Goal: Information Seeking & Learning: Learn about a topic

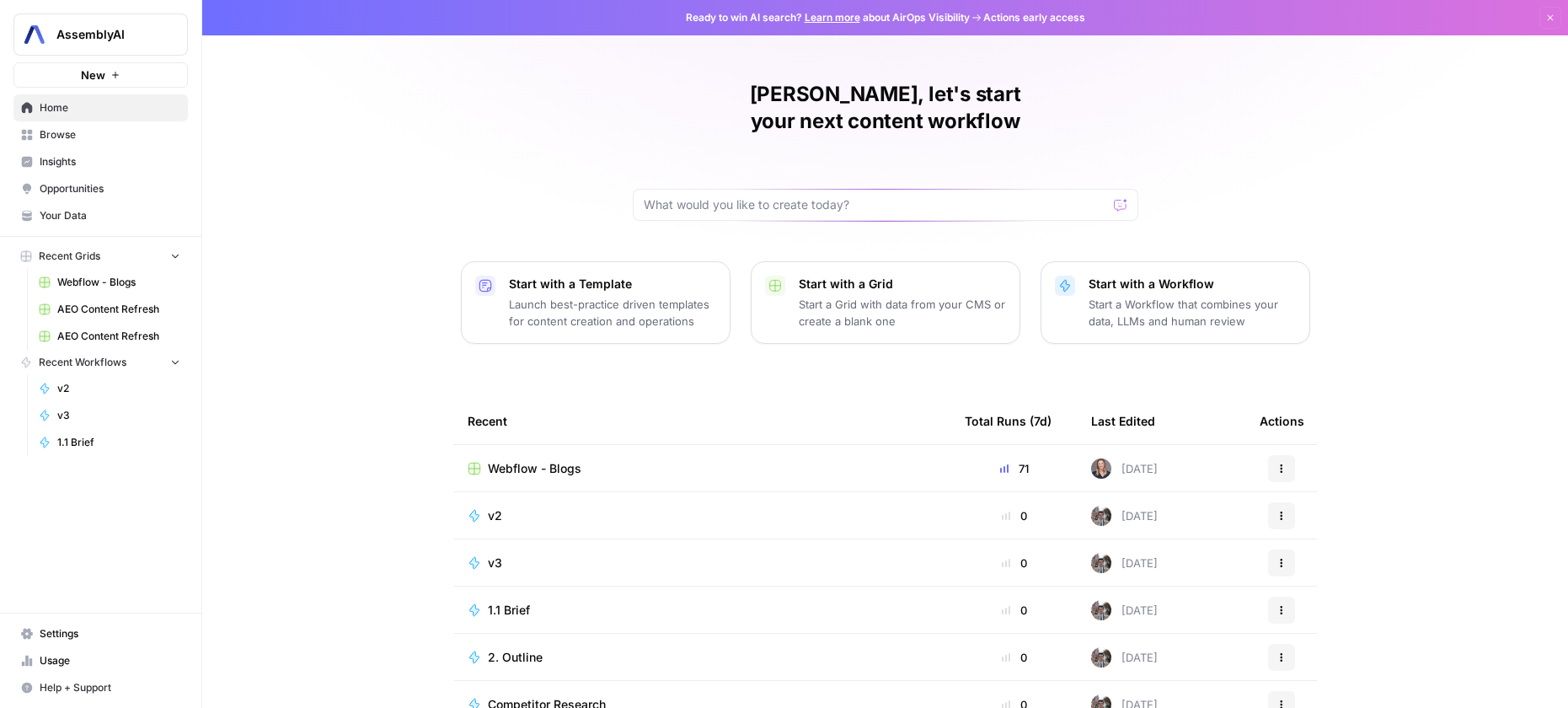
click at [47, 167] on span "Insights" at bounding box center [109, 161] width 141 height 15
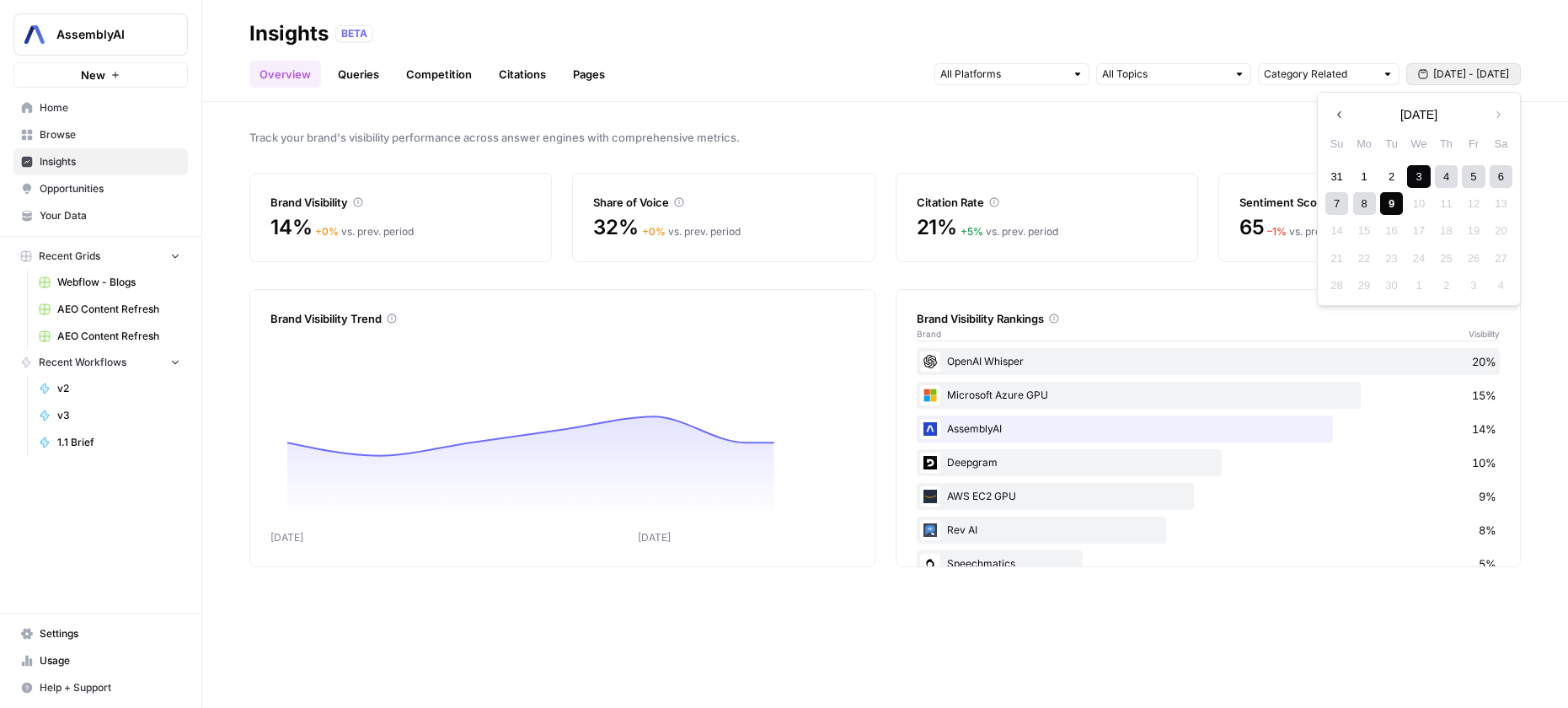
click at [1456, 74] on span "[DATE] - [DATE]" at bounding box center [1471, 75] width 75 height 15
click at [1331, 113] on button "Previous month" at bounding box center [1340, 114] width 30 height 30
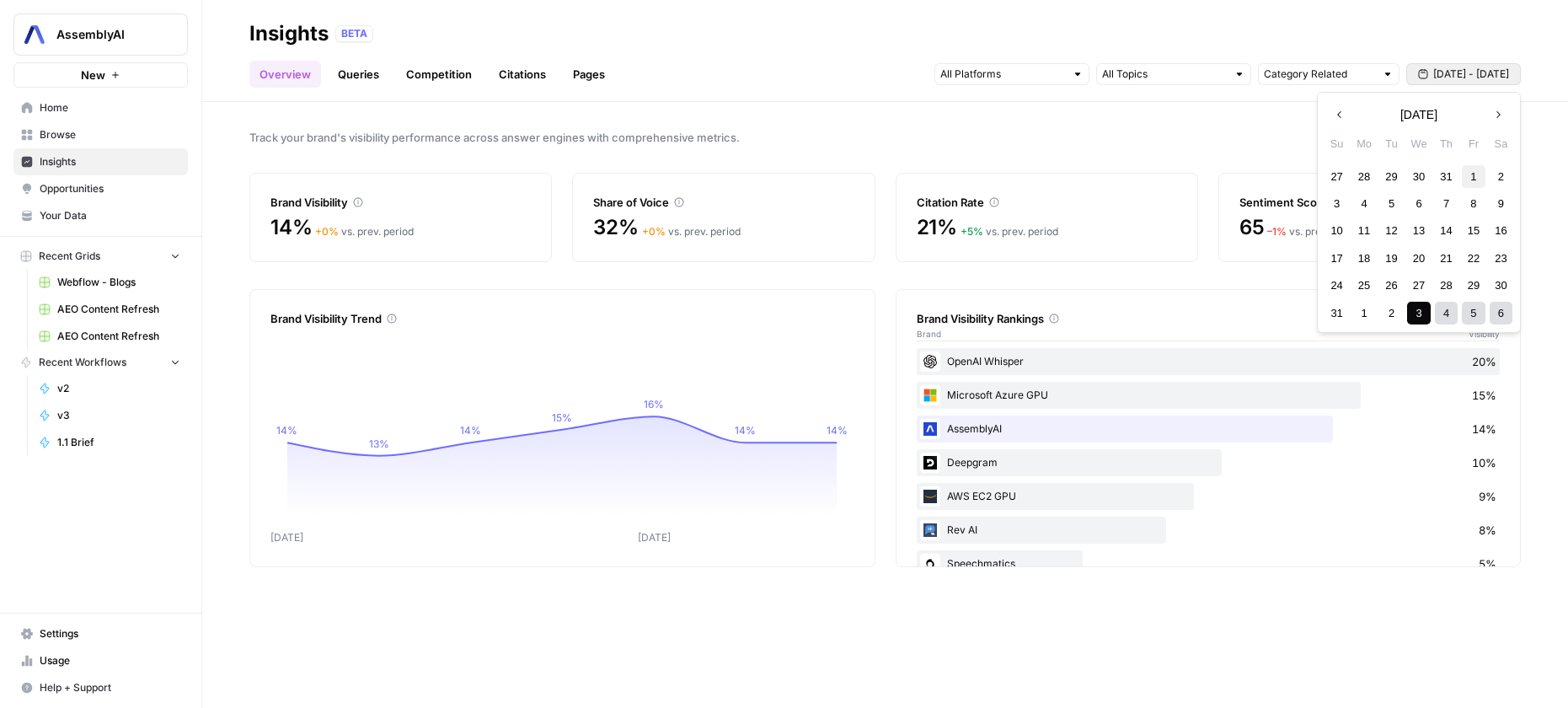
click at [1478, 177] on div "1" at bounding box center [1473, 177] width 23 height 23
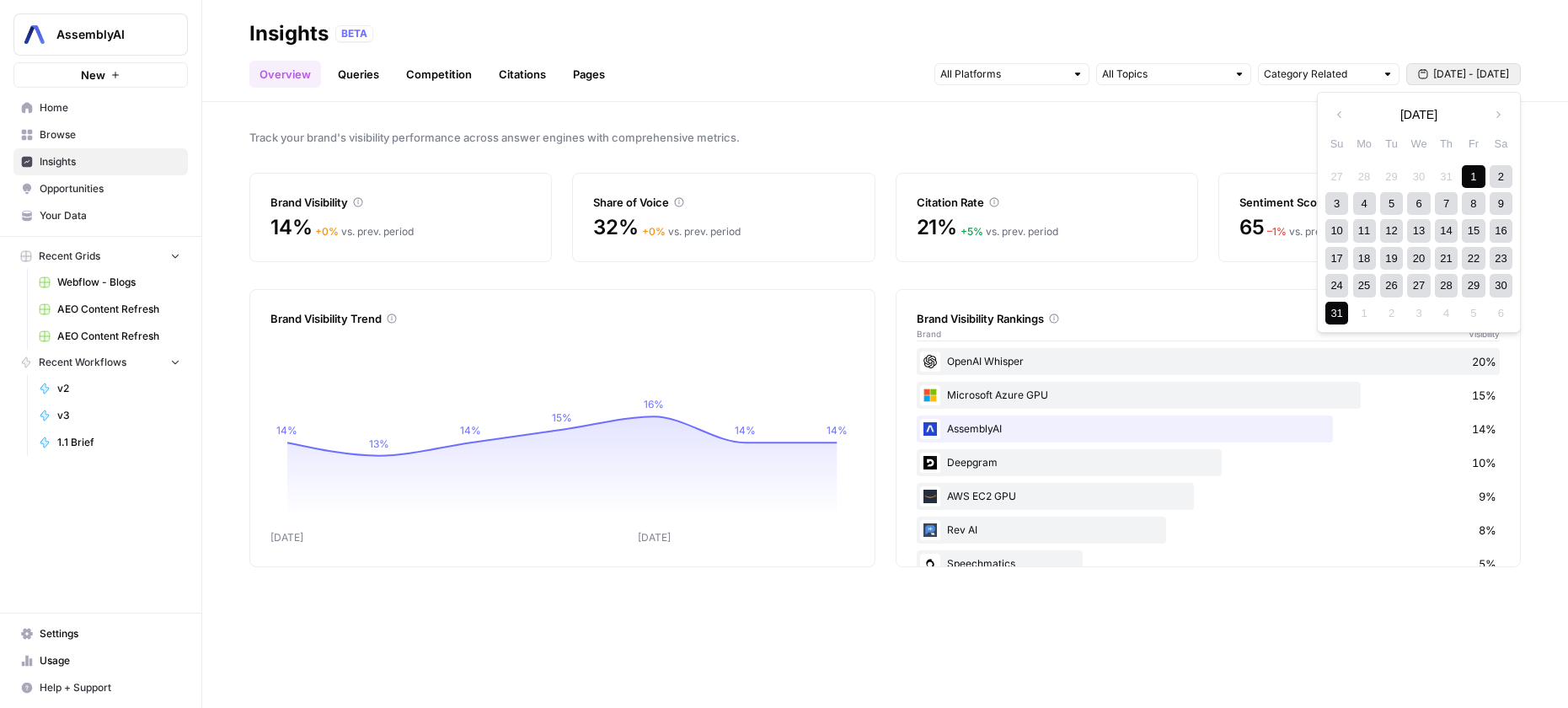
click at [1335, 320] on div "31" at bounding box center [1337, 313] width 23 height 23
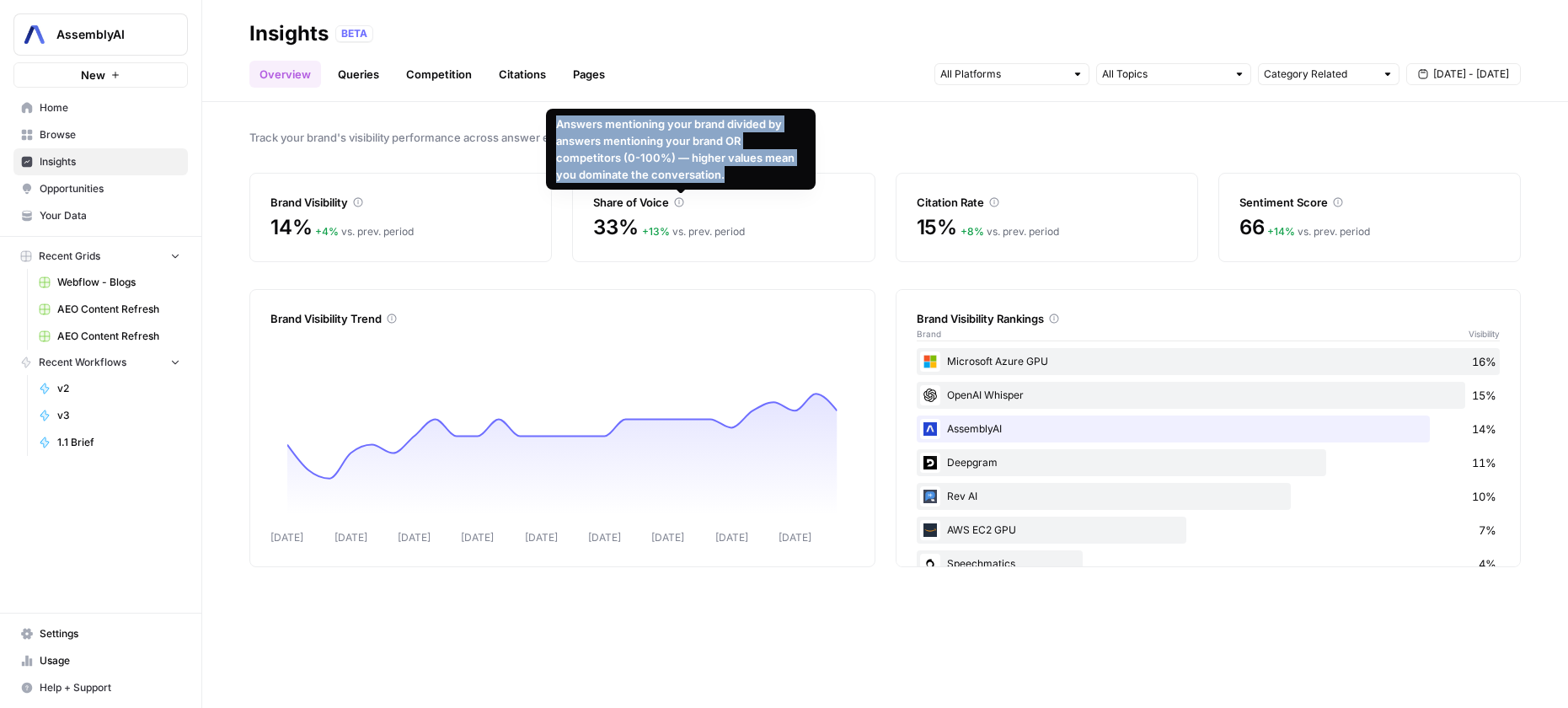
drag, startPoint x: 735, startPoint y: 175, endPoint x: 557, endPoint y: 128, distance: 184.1
click at [557, 128] on div "Answers mentioning your brand divided by answers mentioning your brand OR compe…" at bounding box center [680, 148] width 249 height 67
copy div "Answers mentioning your brand divided by answers mentioning your brand OR compe…"
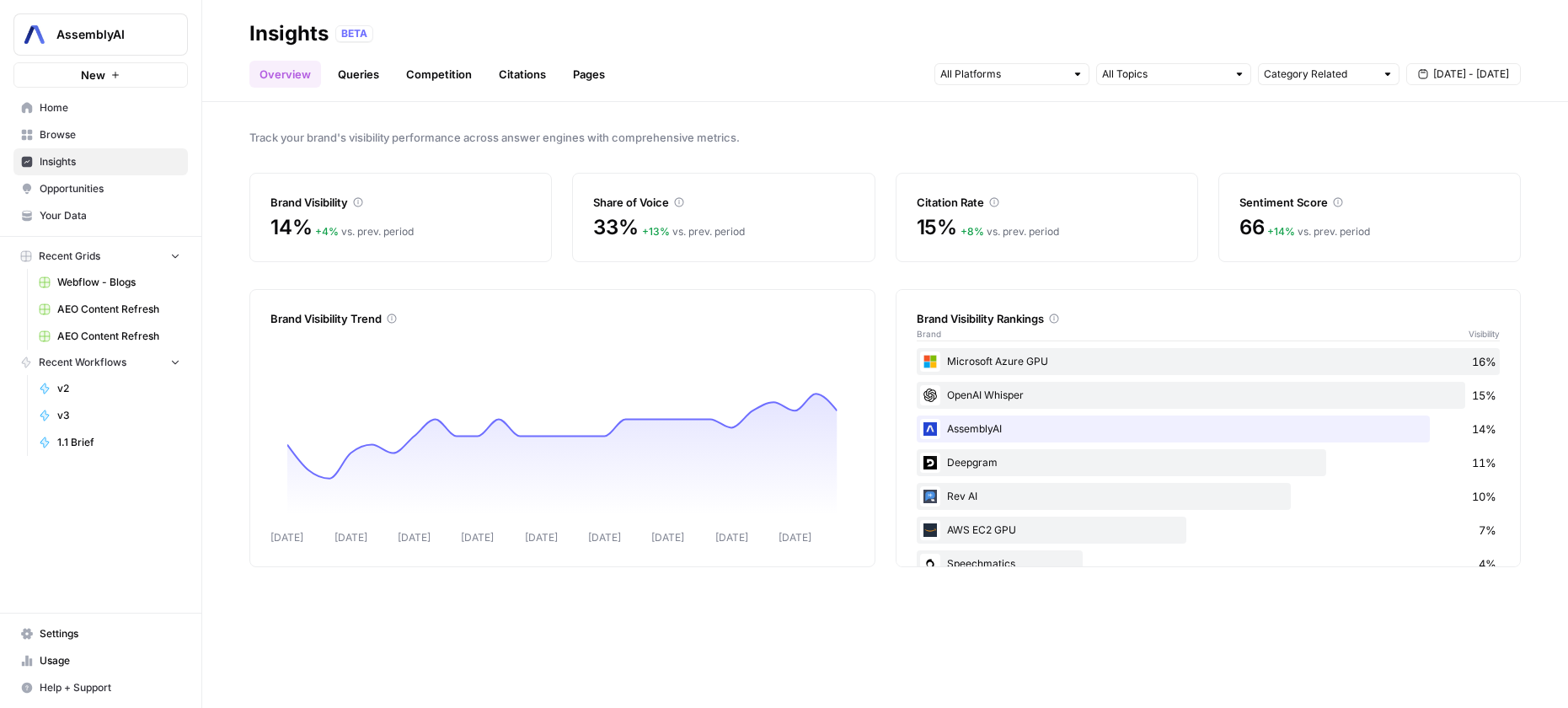
click at [747, 70] on div "Overview Queries Competition Citations Pages Category Related [DATE] - [DATE]" at bounding box center [884, 67] width 1271 height 41
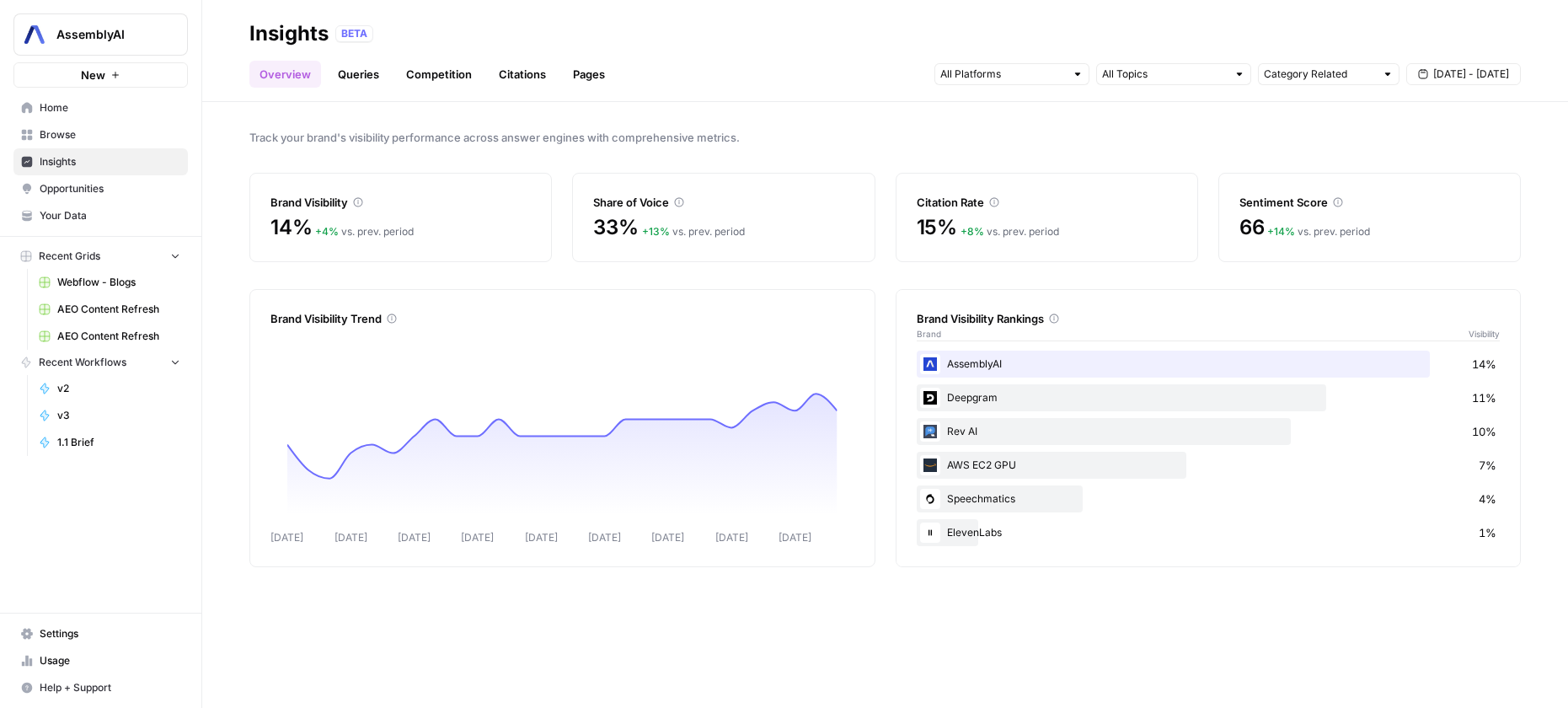
click at [1480, 82] on button "[DATE] - [DATE]" at bounding box center [1462, 74] width 114 height 22
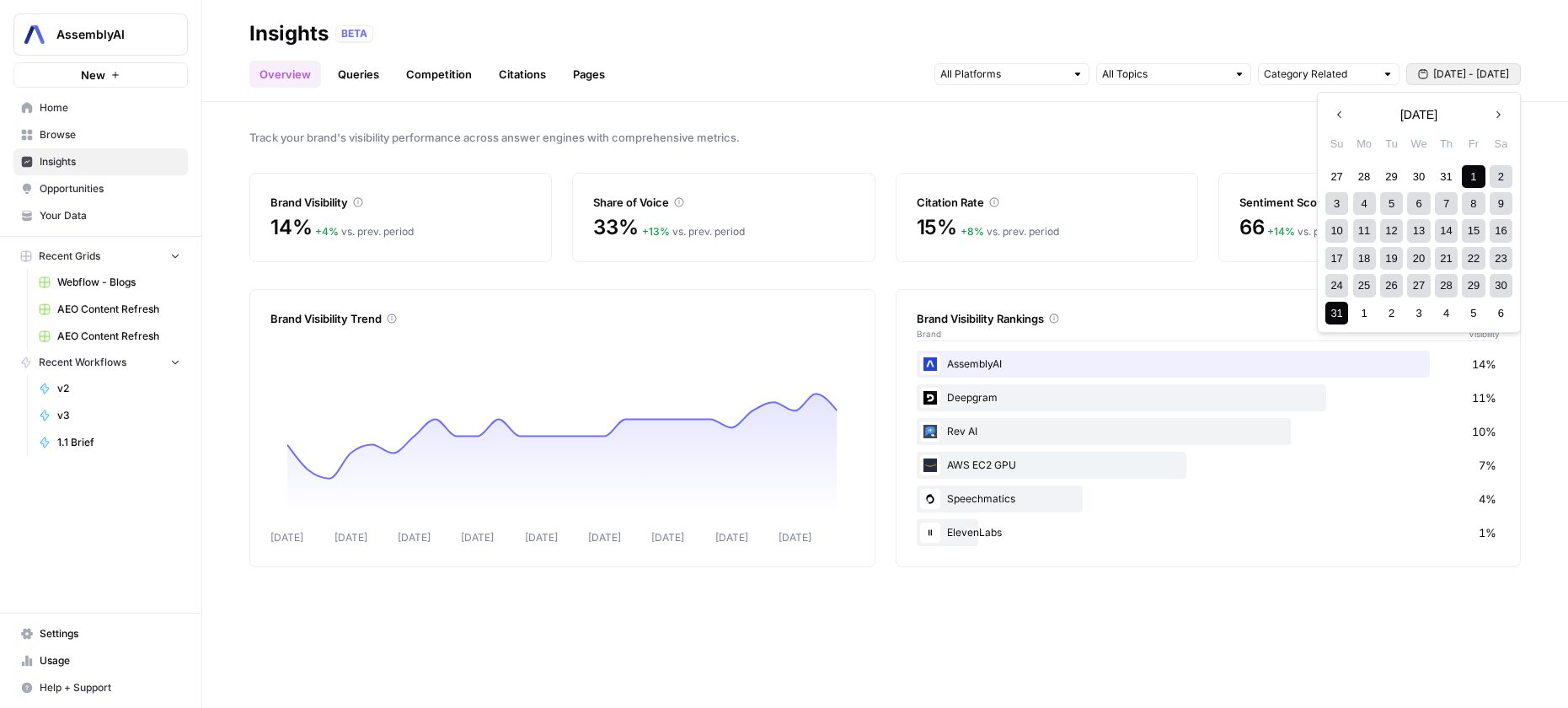
click at [1341, 115] on icon "button" at bounding box center [1340, 114] width 12 height 12
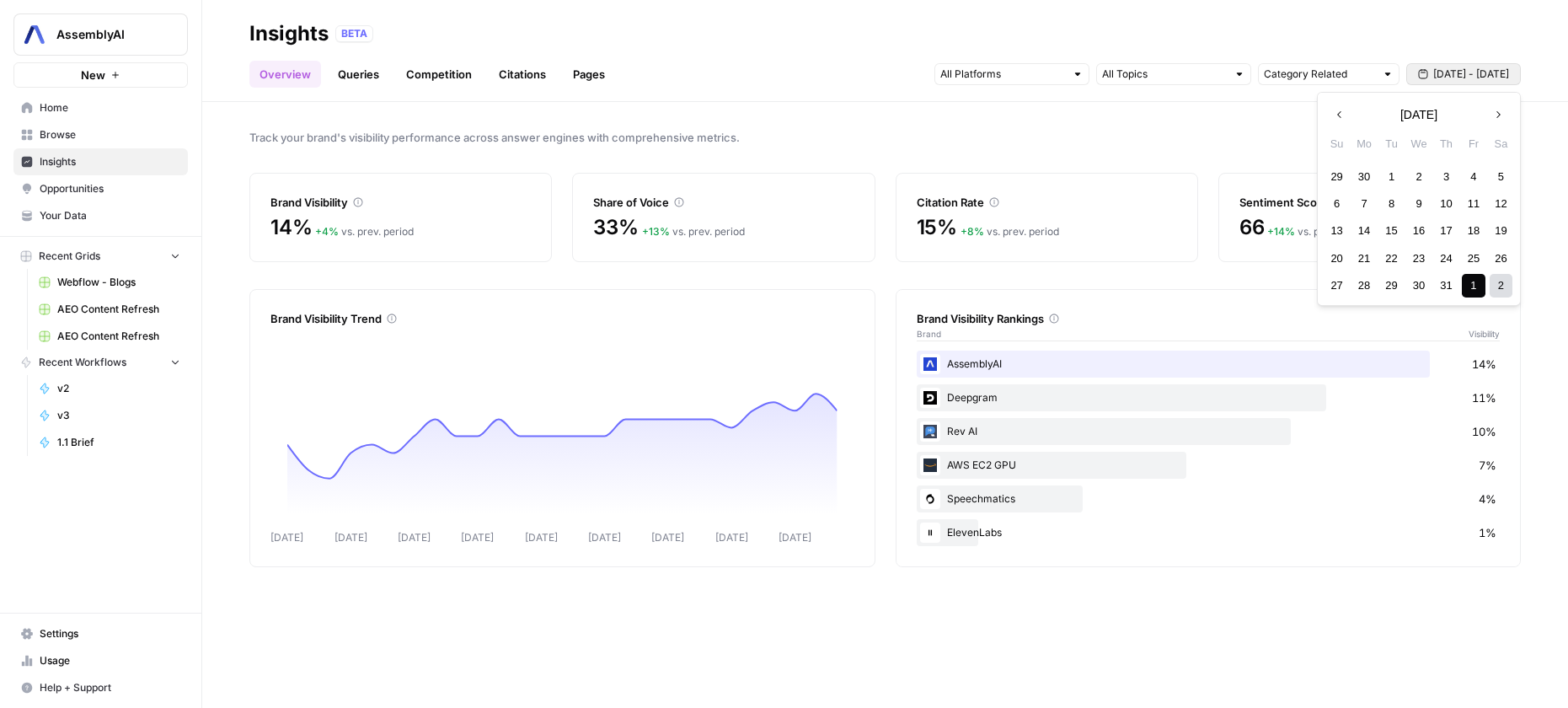
click at [1394, 179] on div "1" at bounding box center [1392, 177] width 23 height 23
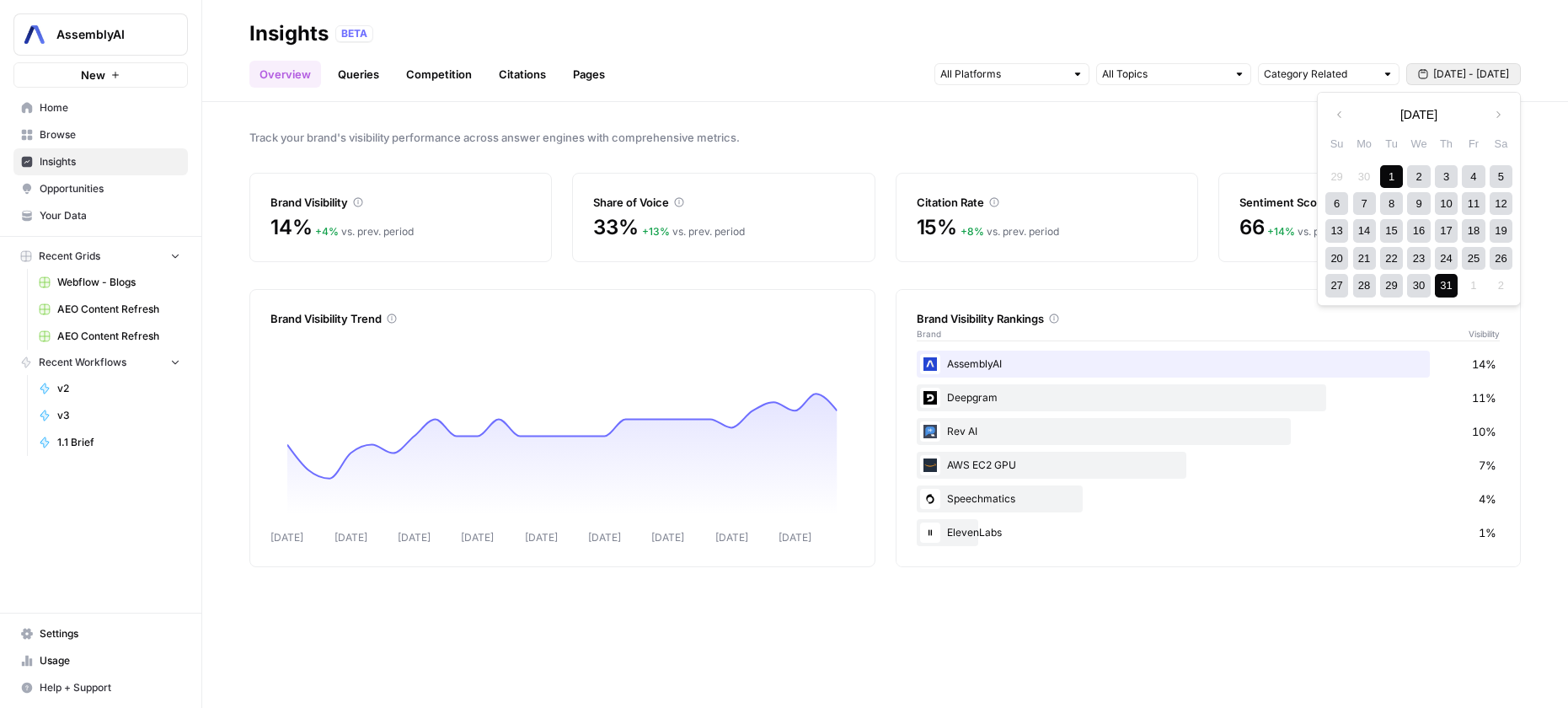
click at [1446, 283] on div "31" at bounding box center [1446, 285] width 23 height 23
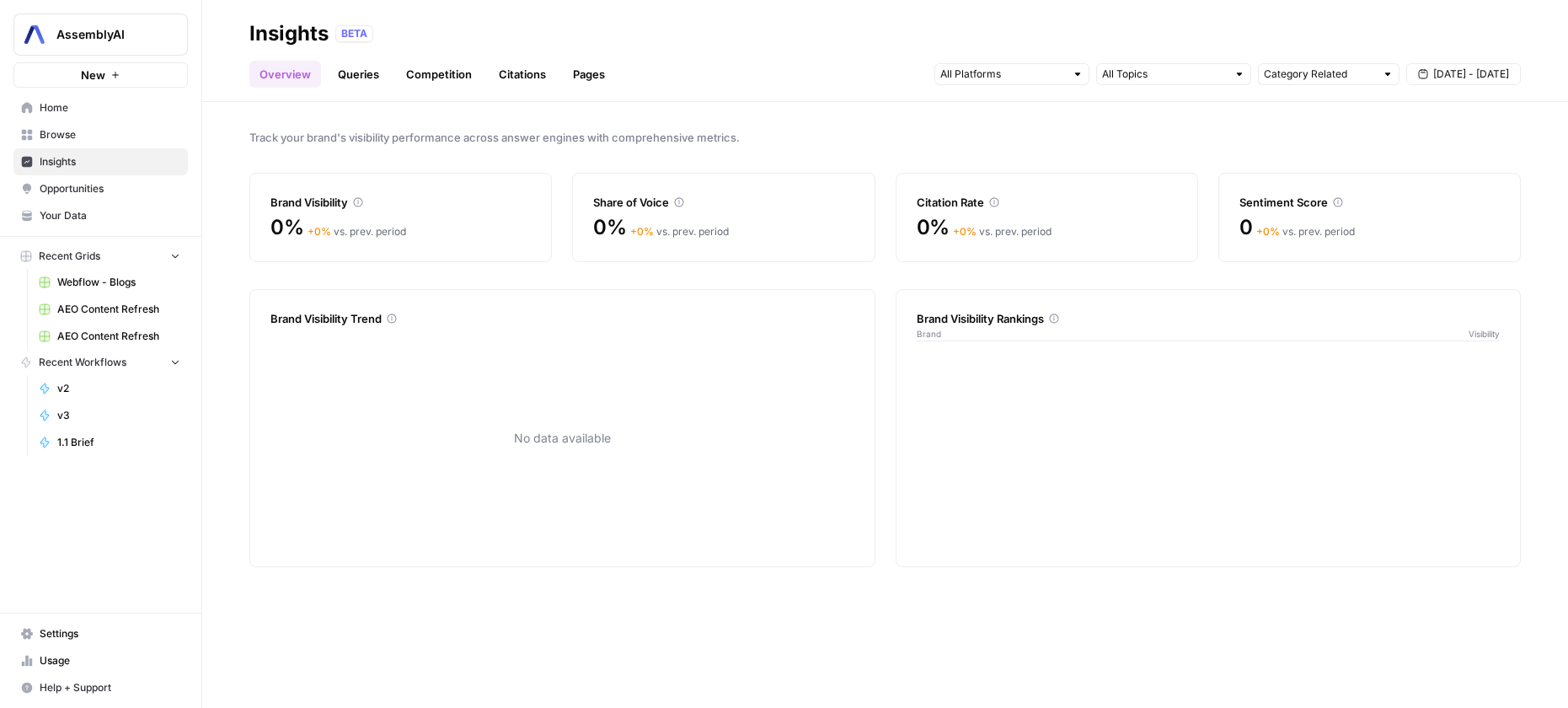
click at [1480, 76] on span "[DATE] - [DATE]" at bounding box center [1471, 75] width 75 height 15
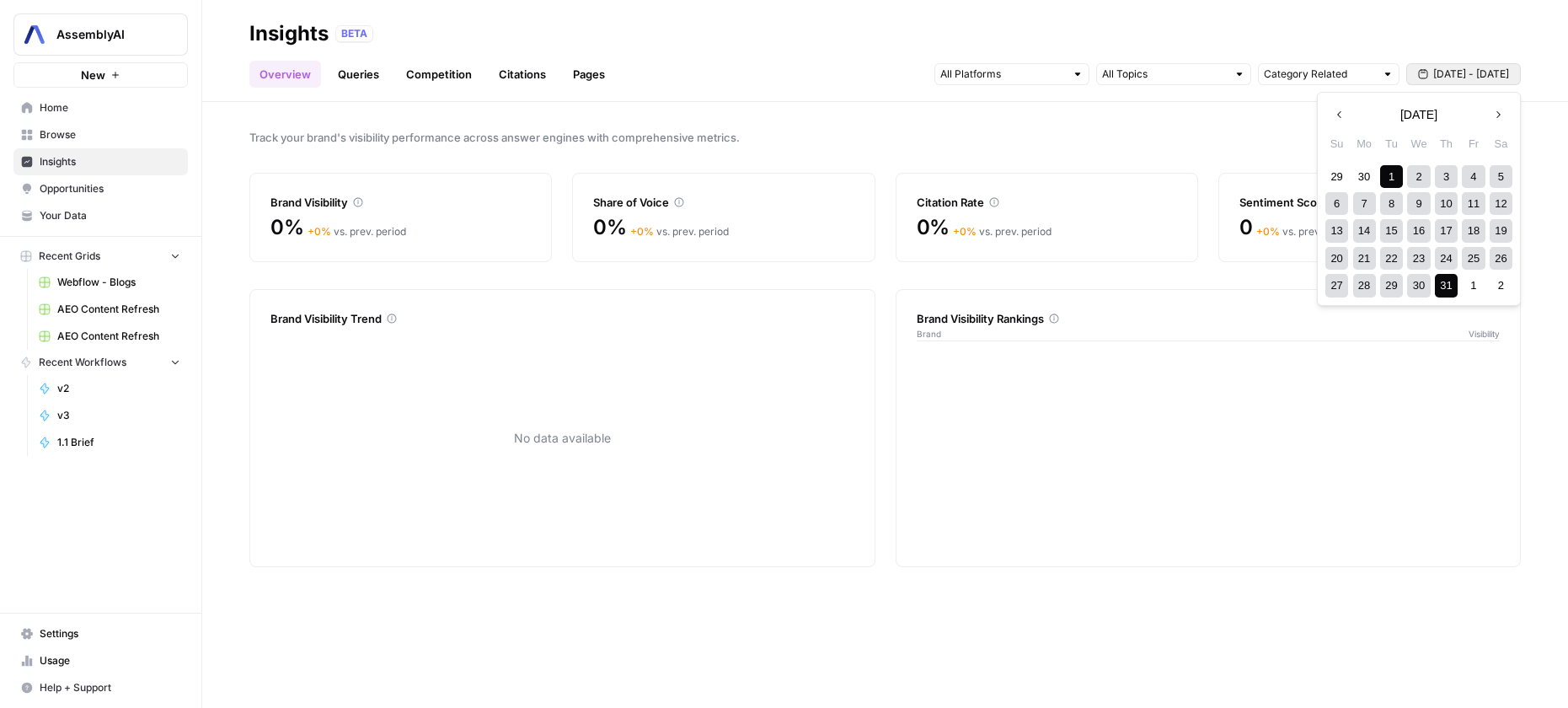
click at [1394, 232] on div "15" at bounding box center [1392, 230] width 23 height 23
click at [1440, 281] on div "31" at bounding box center [1446, 285] width 23 height 23
click at [1455, 74] on span "[DATE] - [DATE]" at bounding box center [1471, 75] width 75 height 15
click at [1496, 114] on icon "button" at bounding box center [1497, 114] width 12 height 12
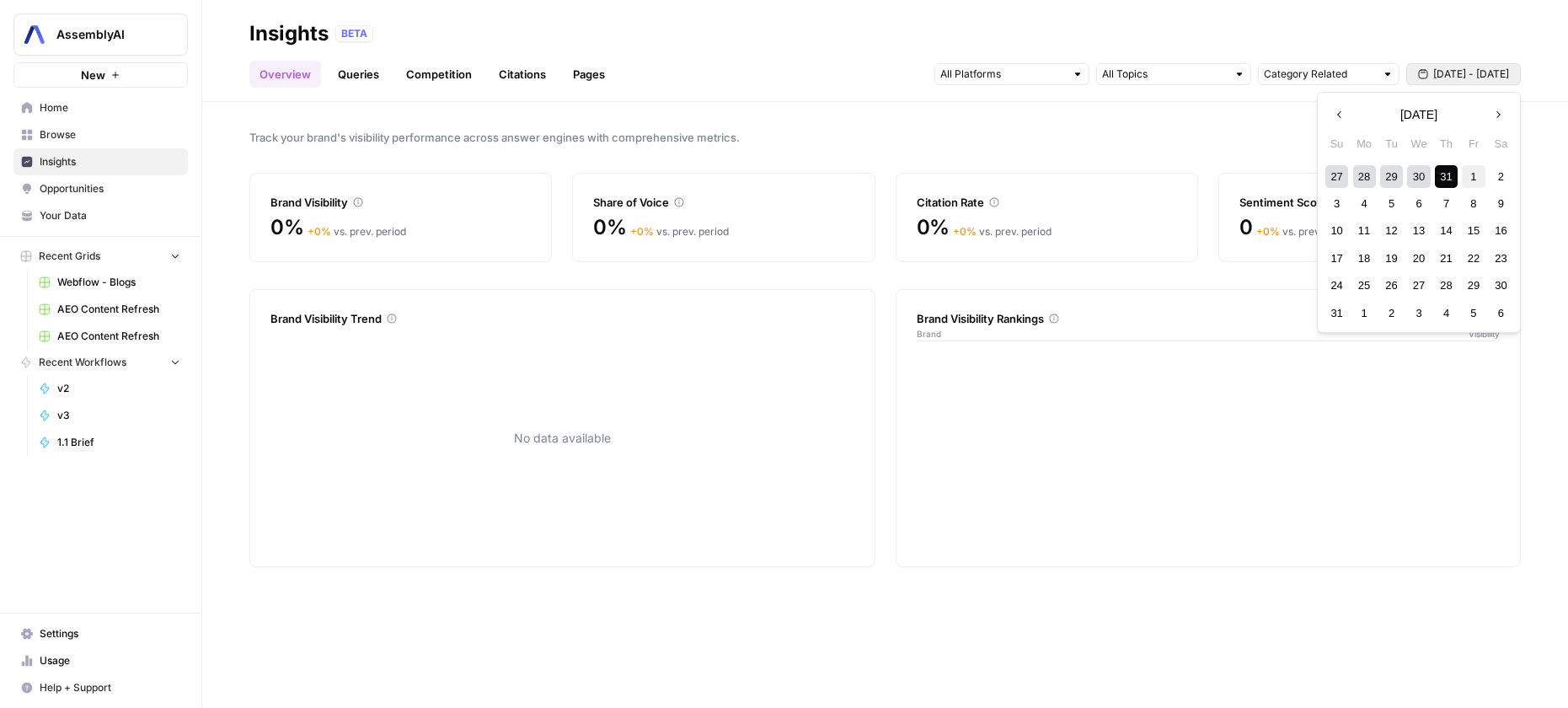
click at [1471, 176] on div "1" at bounding box center [1473, 177] width 23 height 23
click at [1474, 228] on div "15" at bounding box center [1473, 230] width 23 height 23
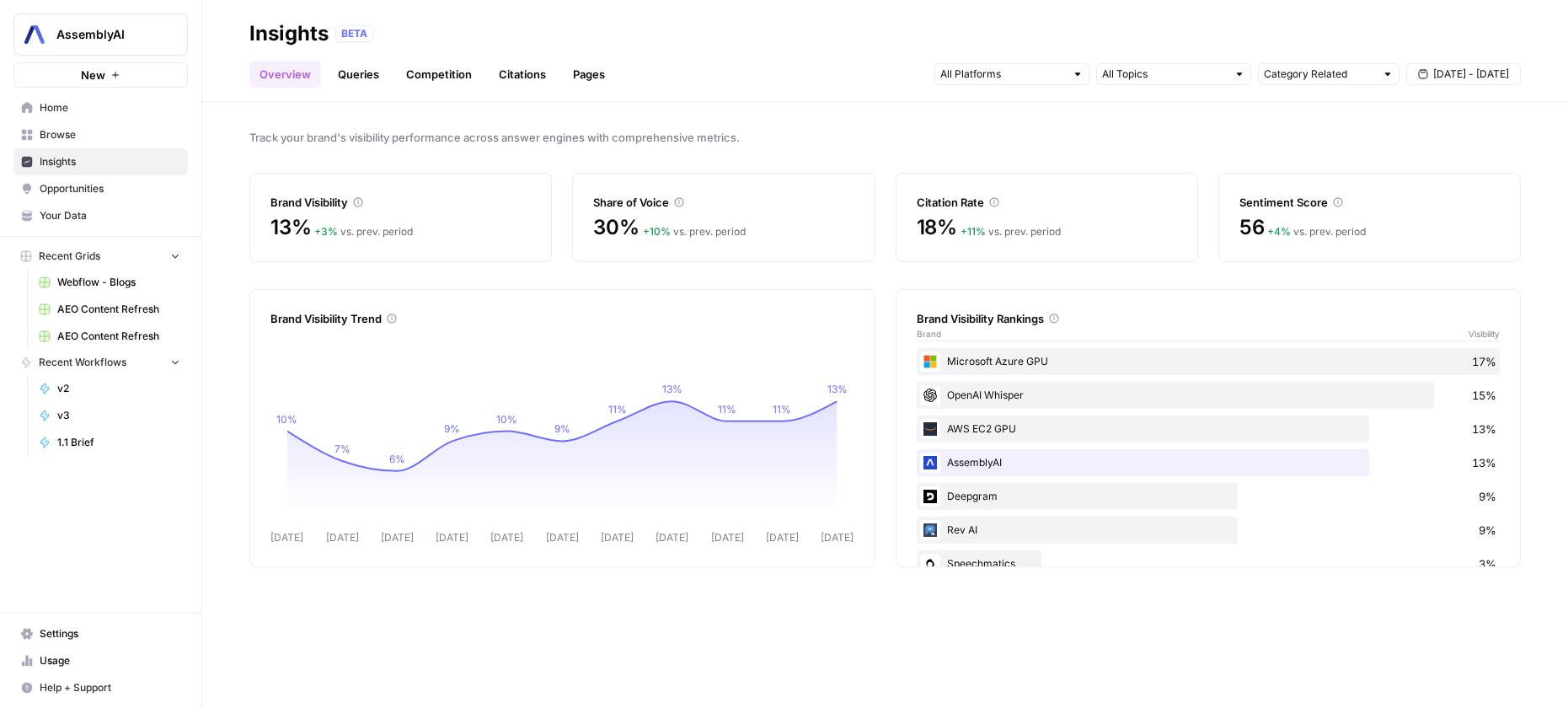
click at [1453, 68] on span "[DATE] - [DATE]" at bounding box center [1471, 75] width 75 height 15
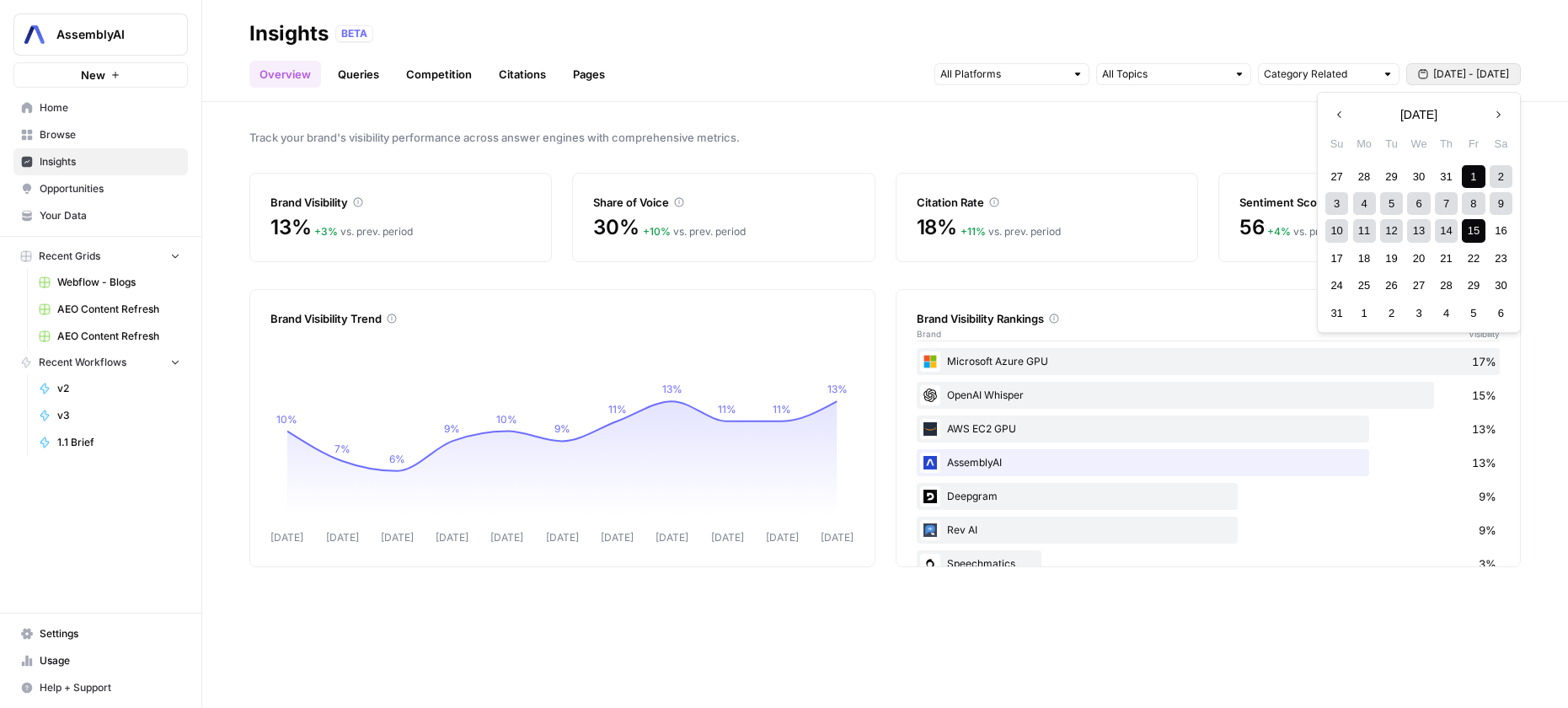
click at [1365, 208] on div "4" at bounding box center [1364, 204] width 23 height 23
click at [1366, 208] on div "4" at bounding box center [1364, 204] width 23 height 23
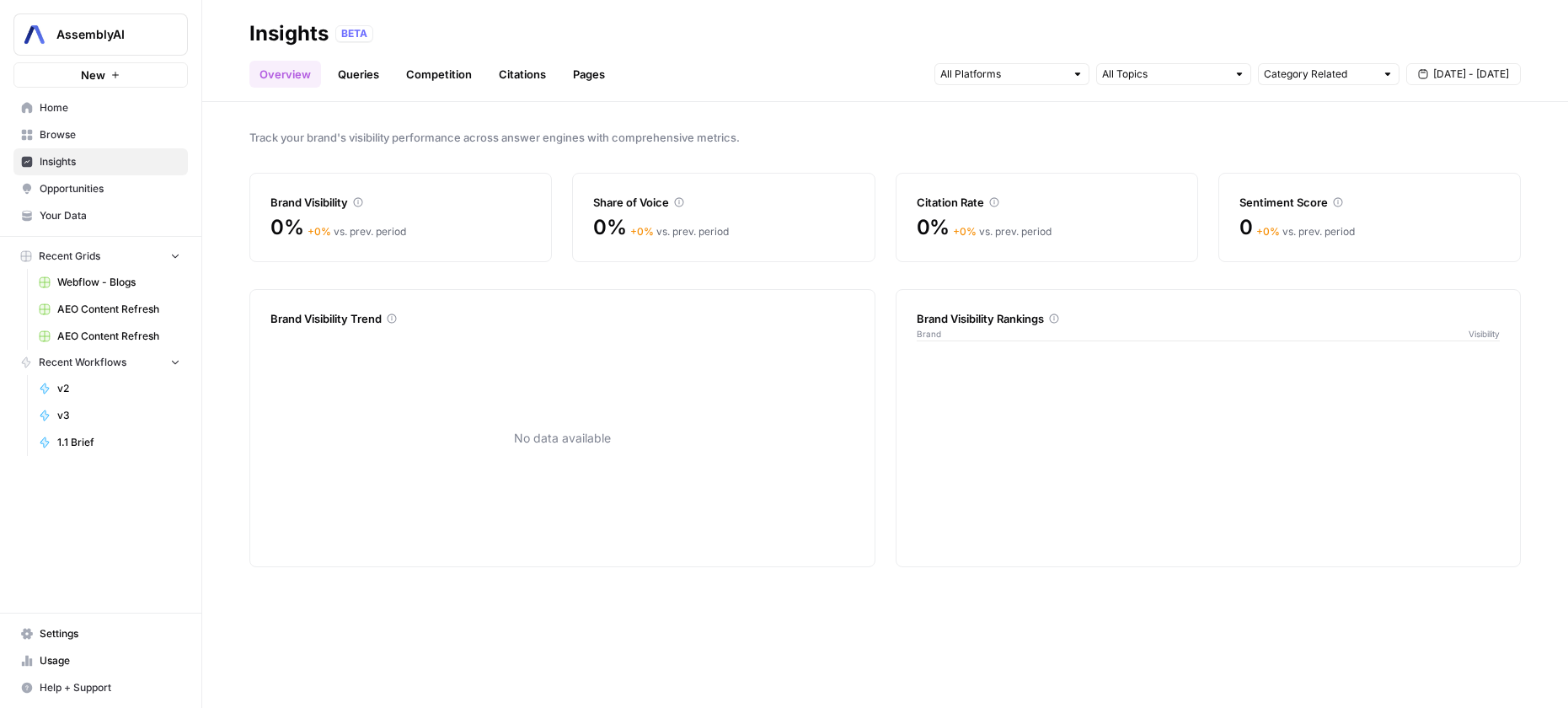
click at [1463, 86] on div "Category Related [DATE] - [DATE]" at bounding box center [1227, 74] width 587 height 27
click at [1463, 81] on span "[DATE] - [DATE]" at bounding box center [1471, 75] width 75 height 15
click at [1386, 200] on div "5" at bounding box center [1392, 204] width 23 height 23
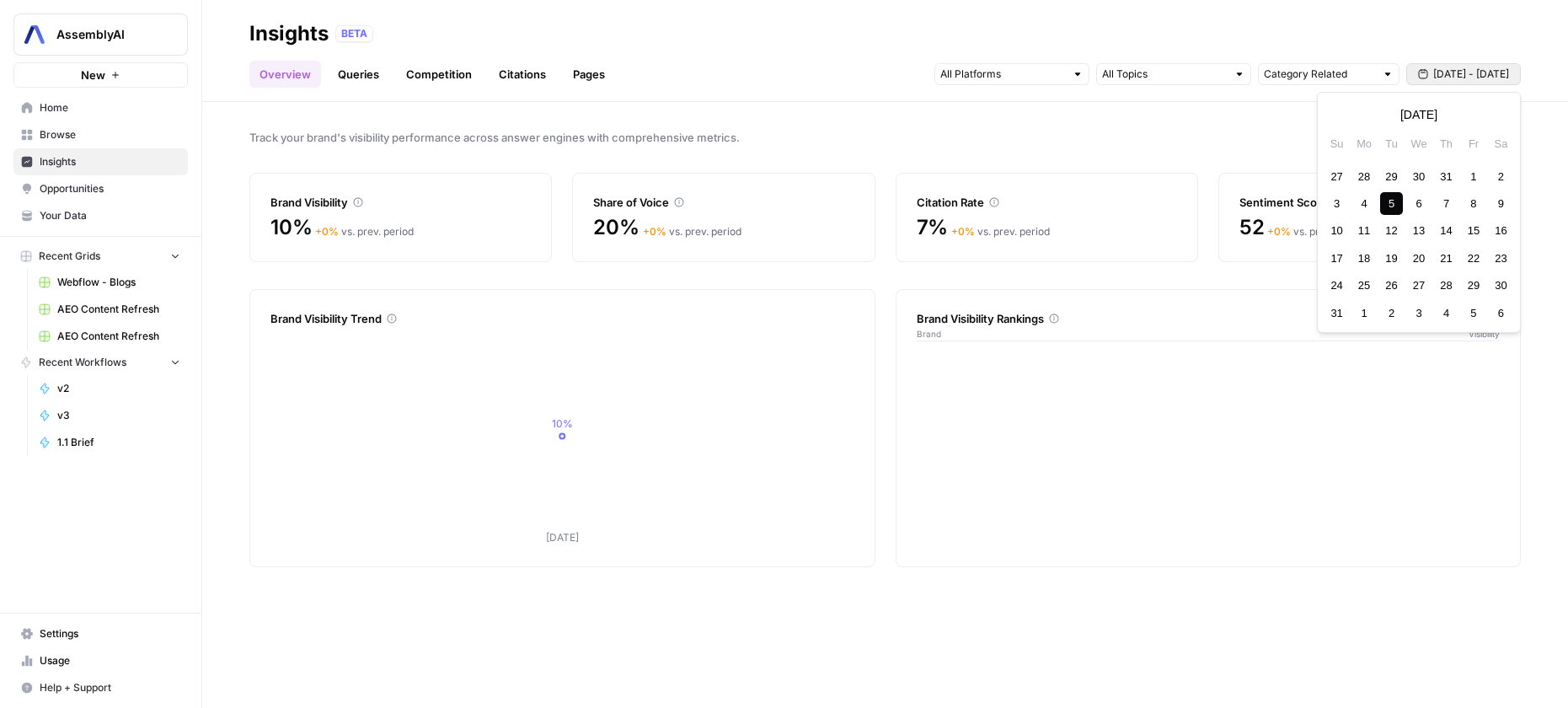
click at [1464, 75] on span "[DATE] - [DATE]" at bounding box center [1471, 75] width 75 height 15
click at [1388, 201] on div "5" at bounding box center [1392, 204] width 23 height 23
click at [1386, 264] on div "19" at bounding box center [1392, 259] width 23 height 23
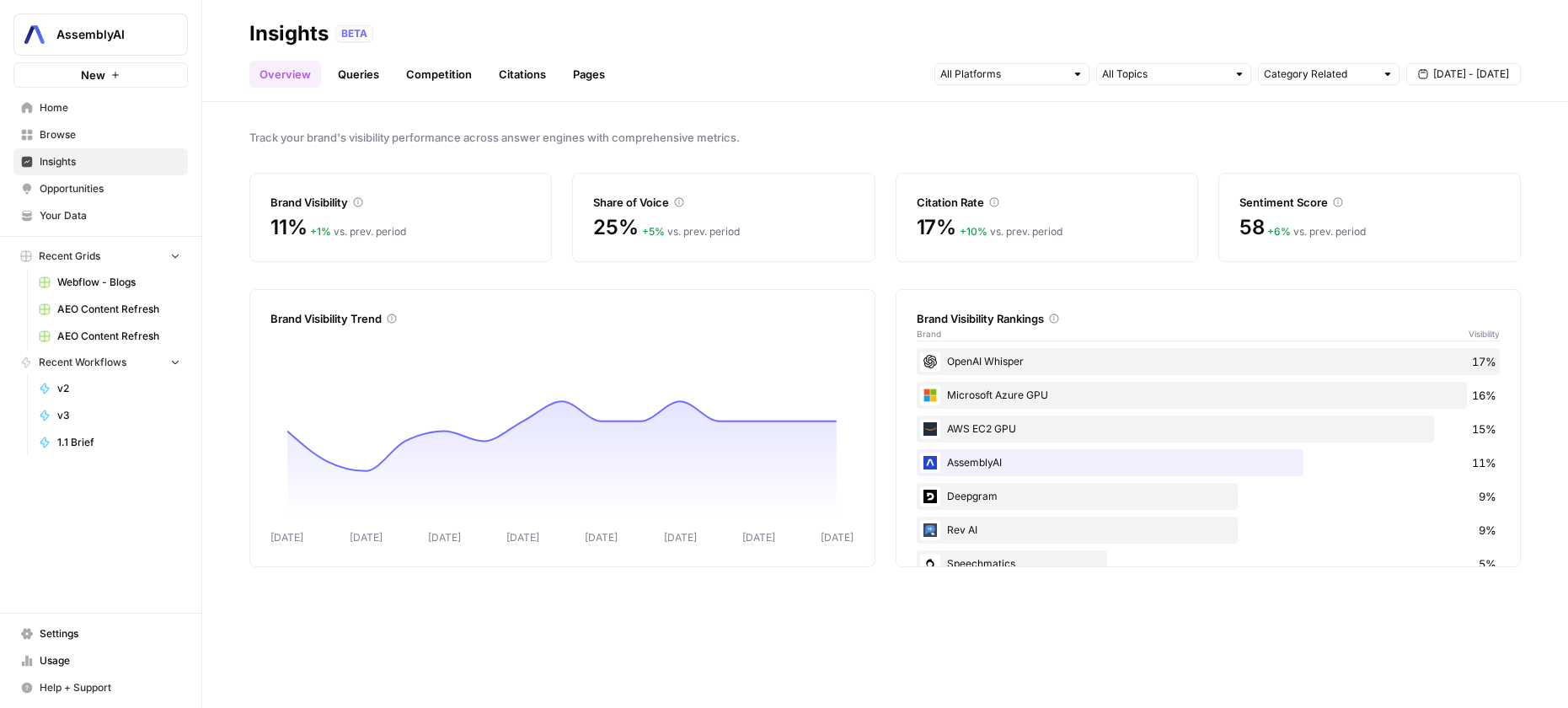
click at [1462, 74] on span "[DATE] - [DATE]" at bounding box center [1471, 75] width 75 height 15
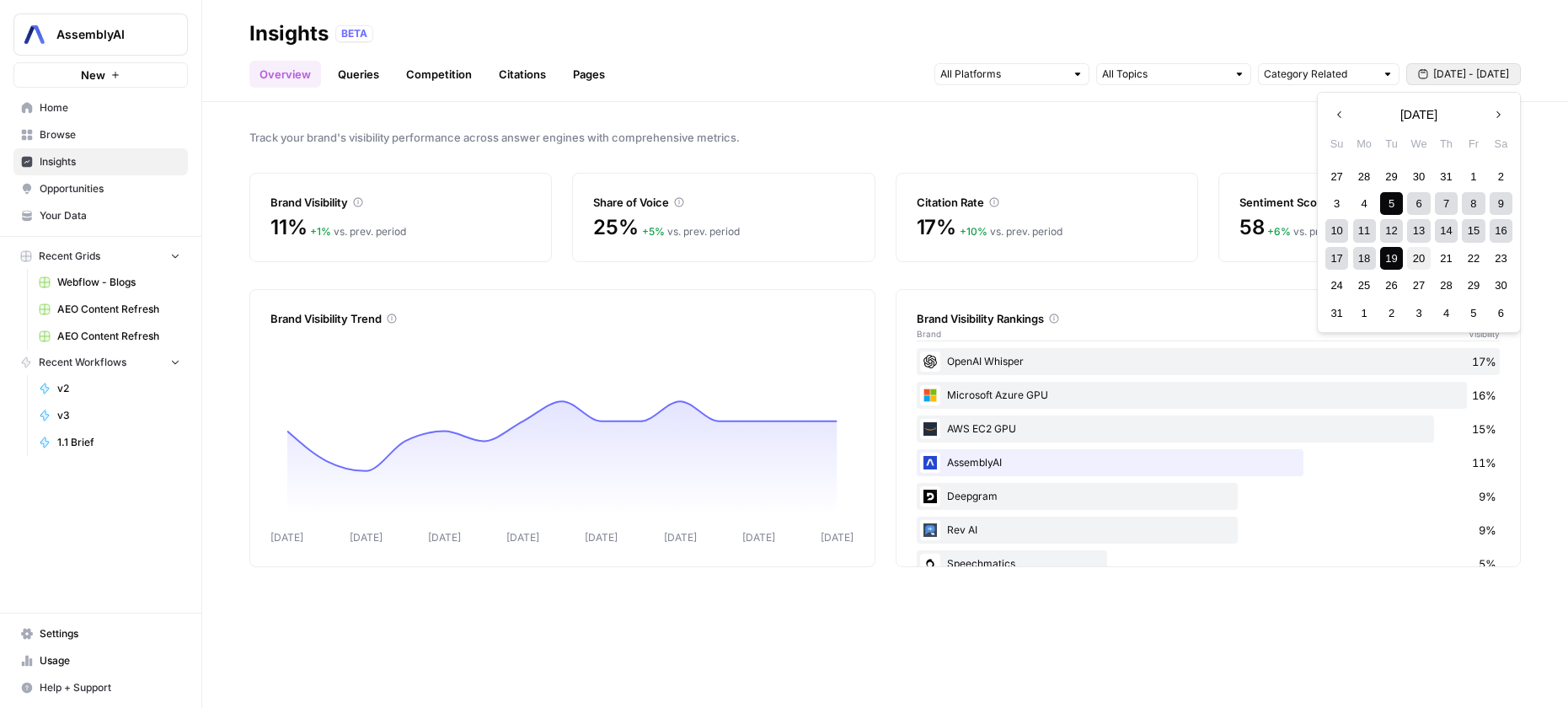
click at [1419, 248] on div "20" at bounding box center [1418, 259] width 23 height 23
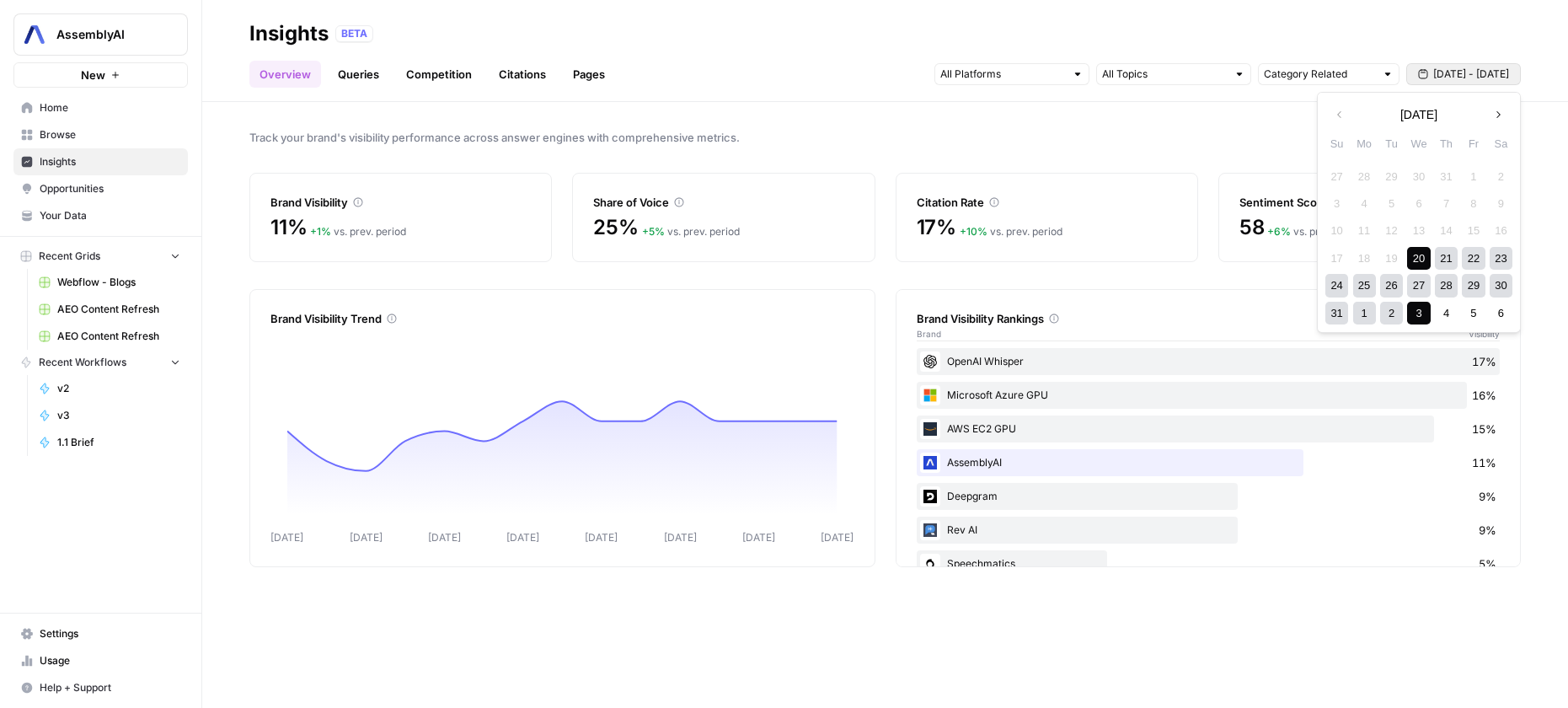
click at [1417, 311] on div "3" at bounding box center [1418, 313] width 23 height 23
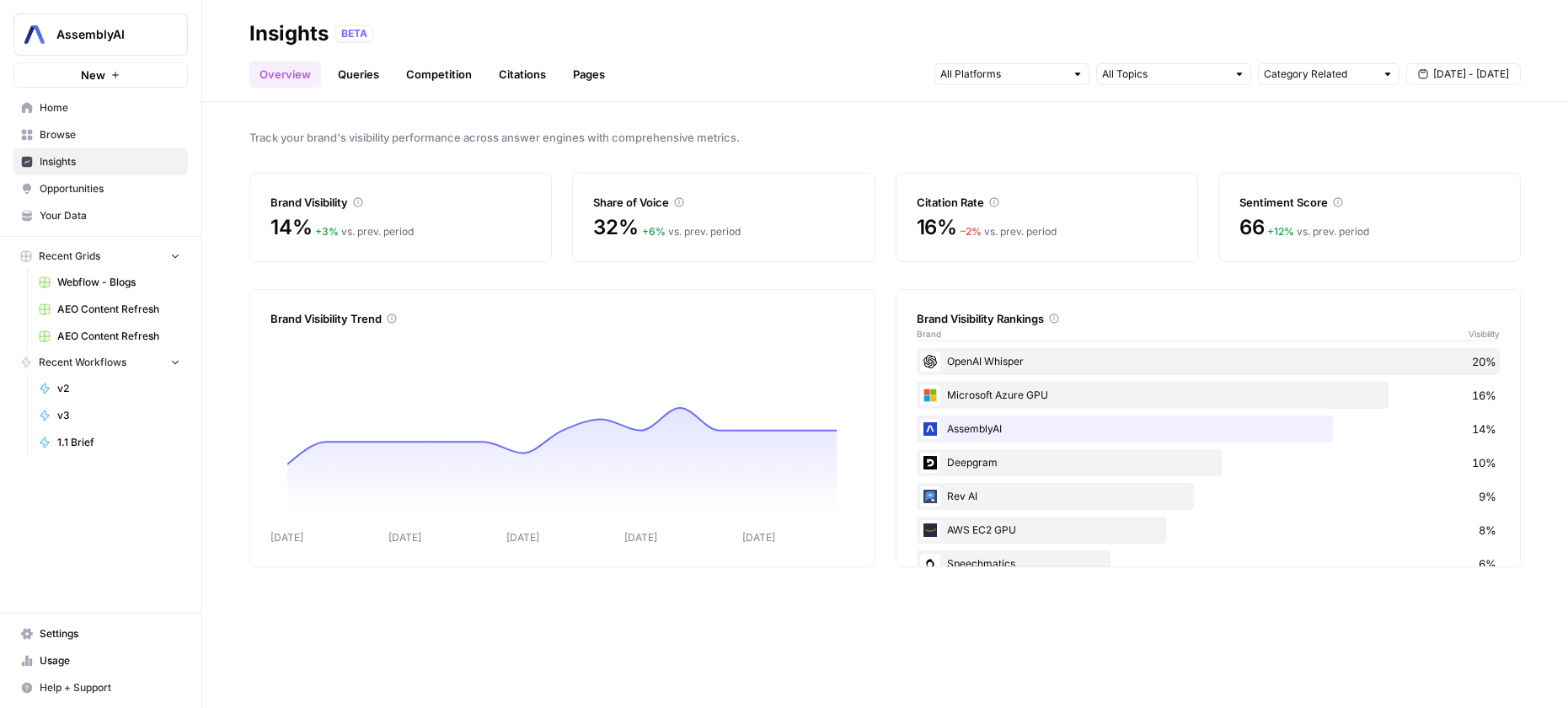
click at [361, 74] on link "Queries" at bounding box center [358, 74] width 61 height 27
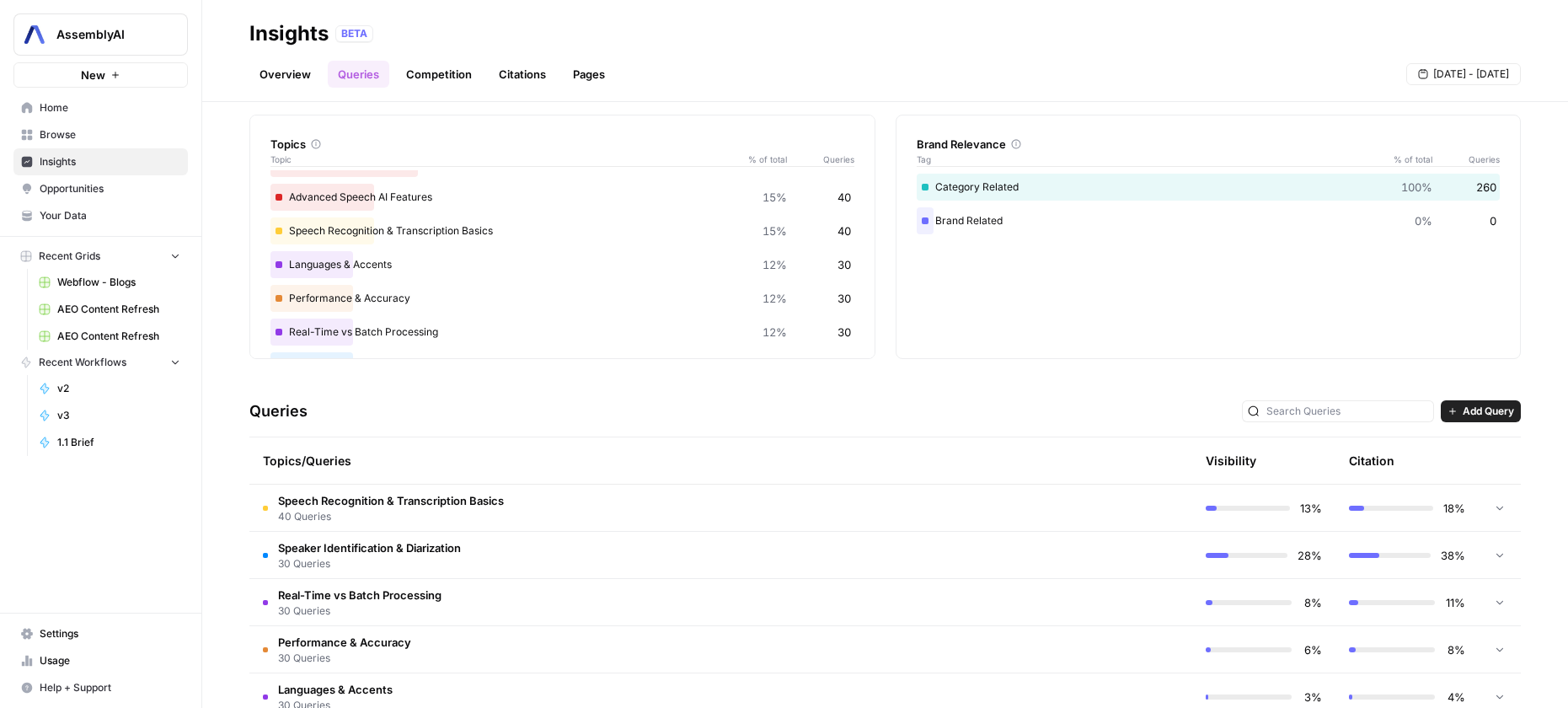
scroll to position [93, 0]
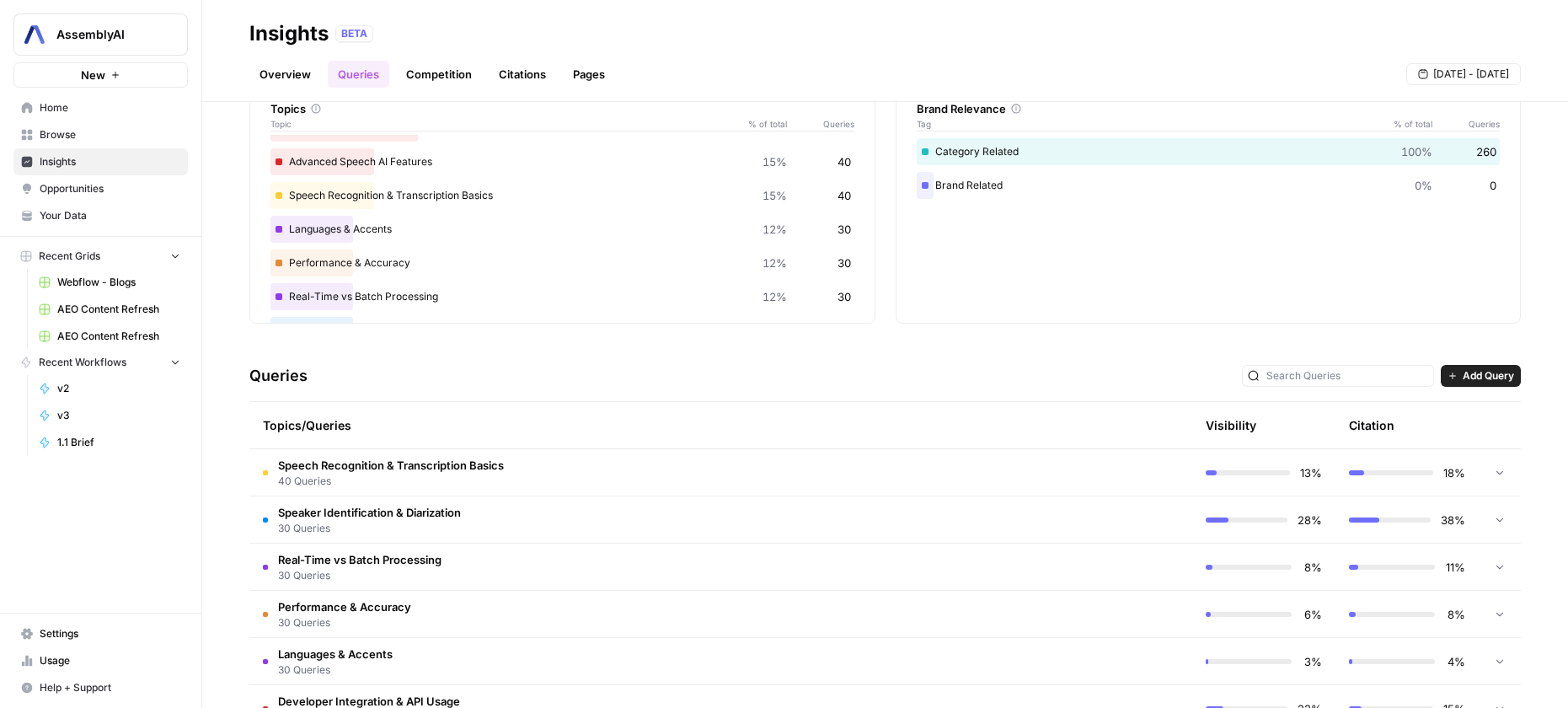
click at [1223, 422] on div "Visibility" at bounding box center [1231, 426] width 51 height 17
click at [1304, 473] on span "13%" at bounding box center [1310, 473] width 22 height 17
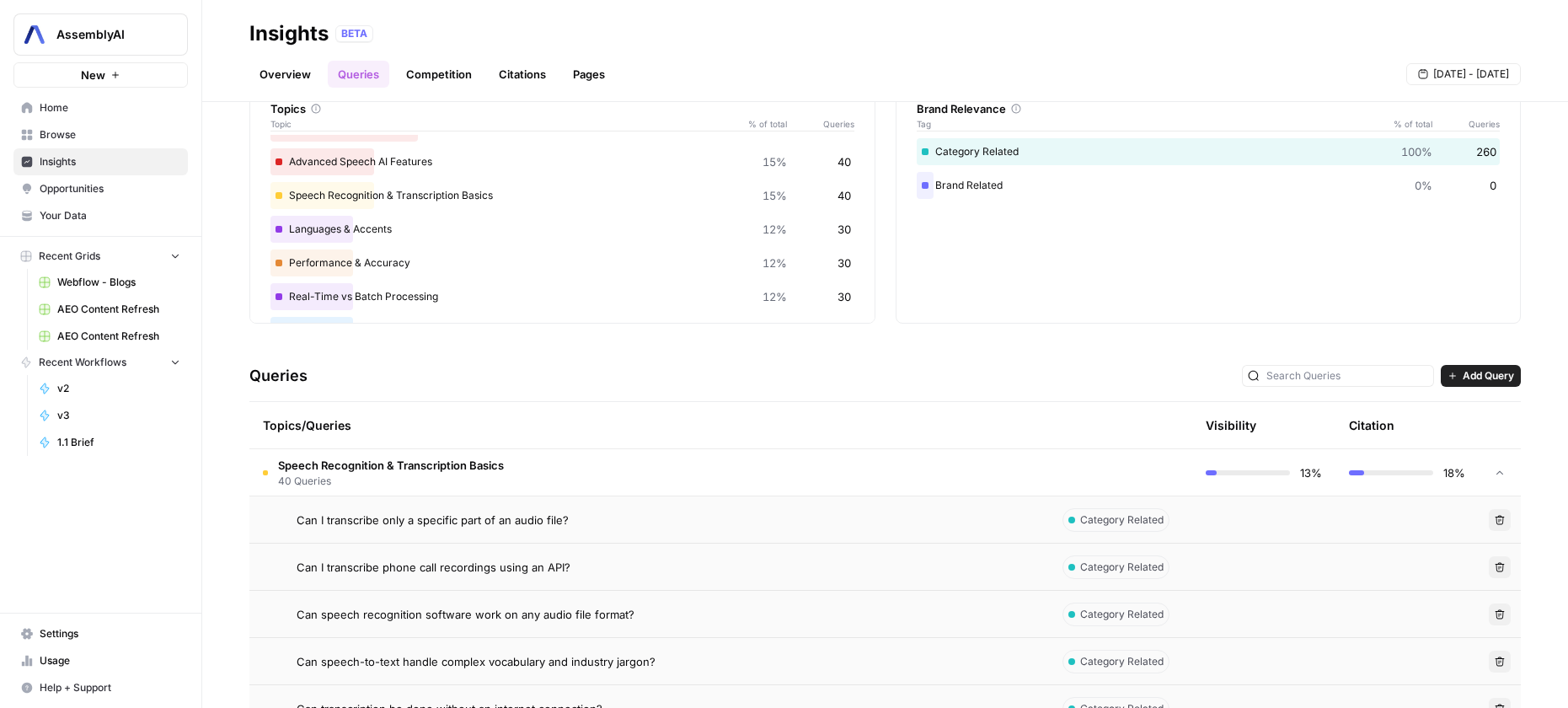
click at [1304, 473] on span "13%" at bounding box center [1310, 473] width 22 height 17
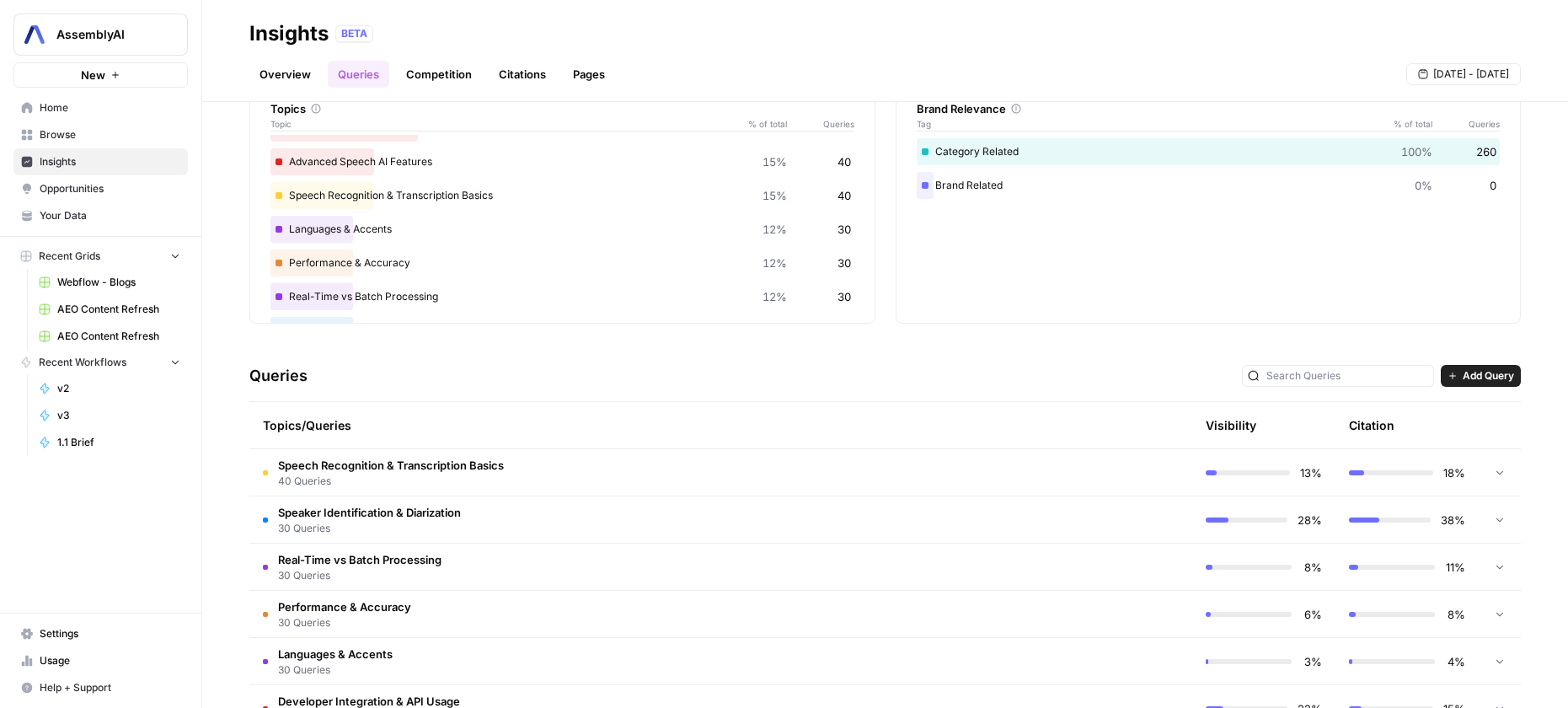
scroll to position [0, 0]
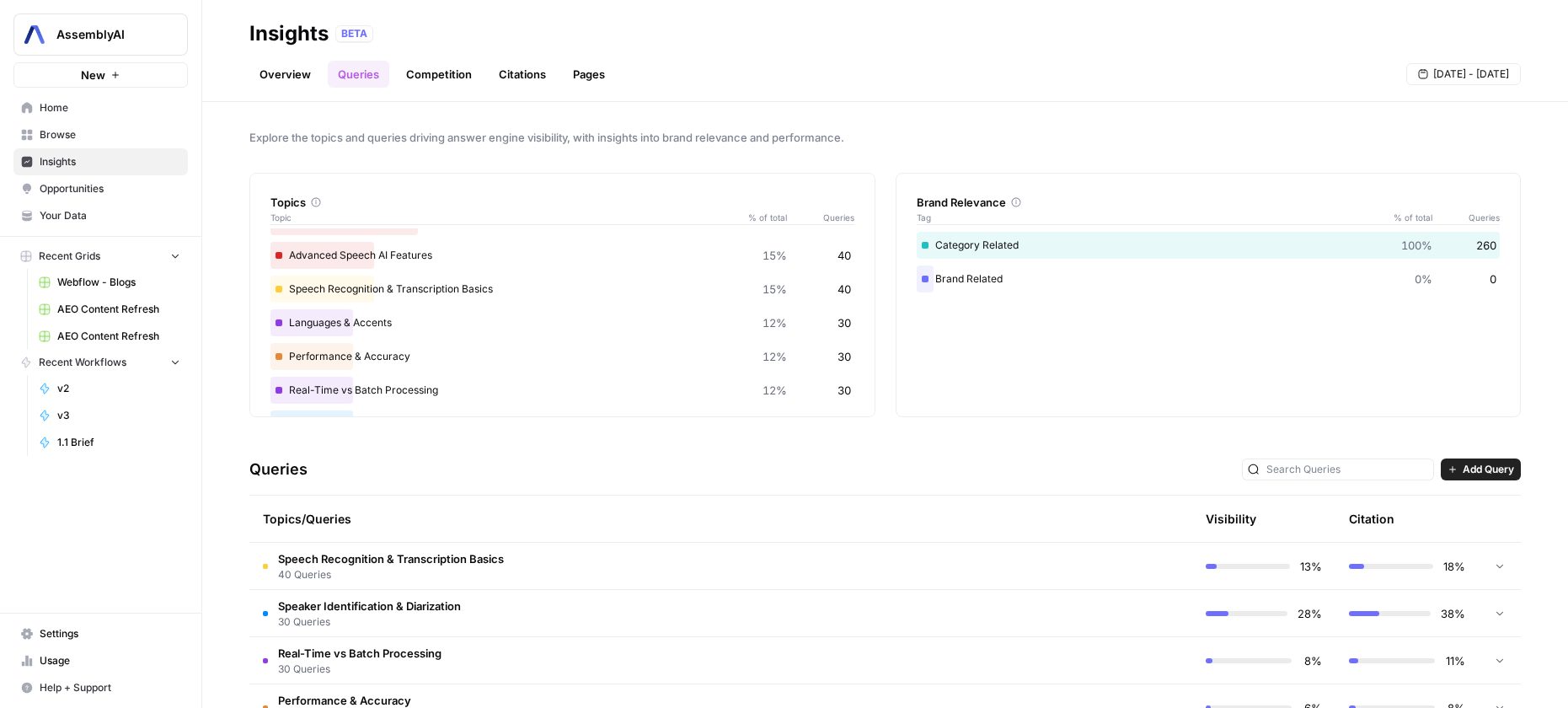
click at [290, 76] on link "Overview" at bounding box center [285, 74] width 72 height 27
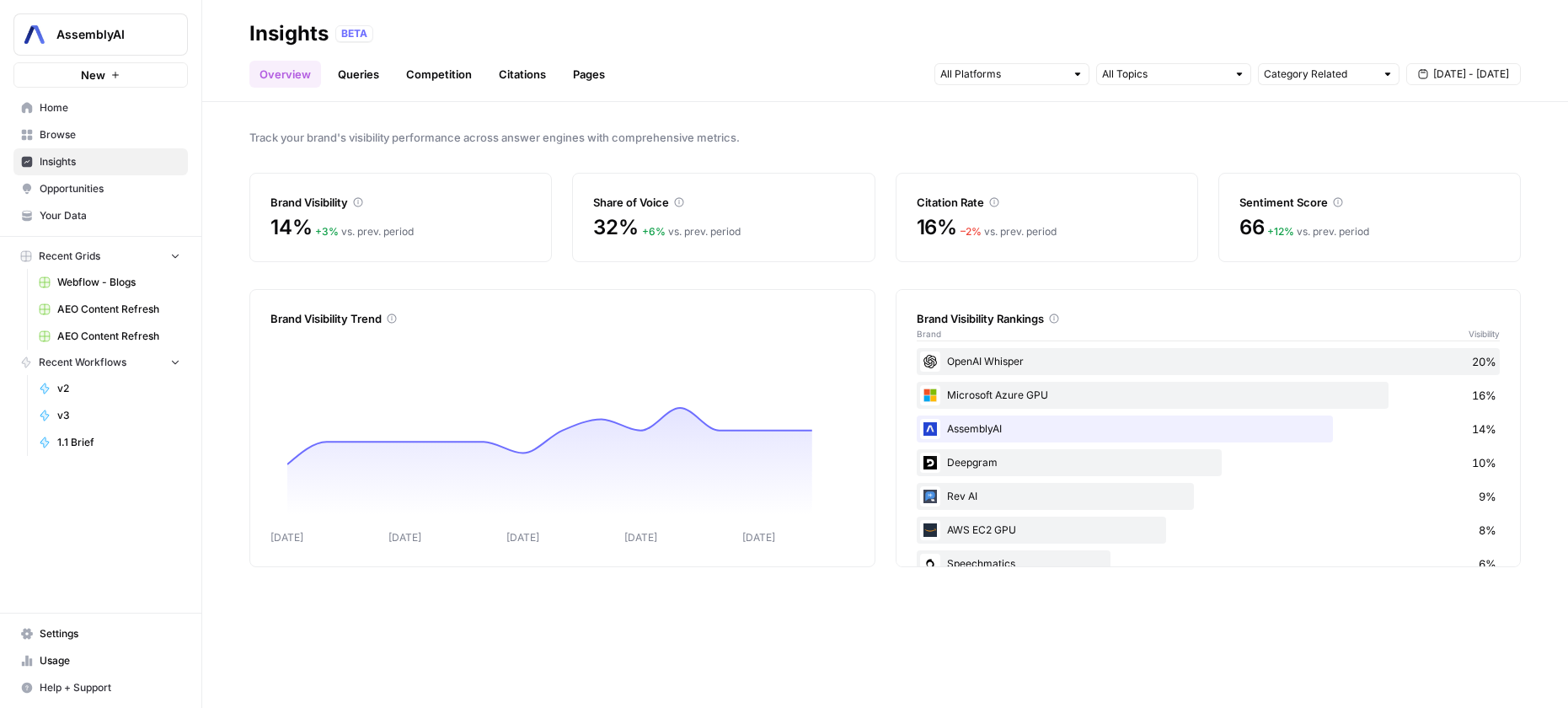
click at [360, 76] on link "Queries" at bounding box center [358, 74] width 61 height 27
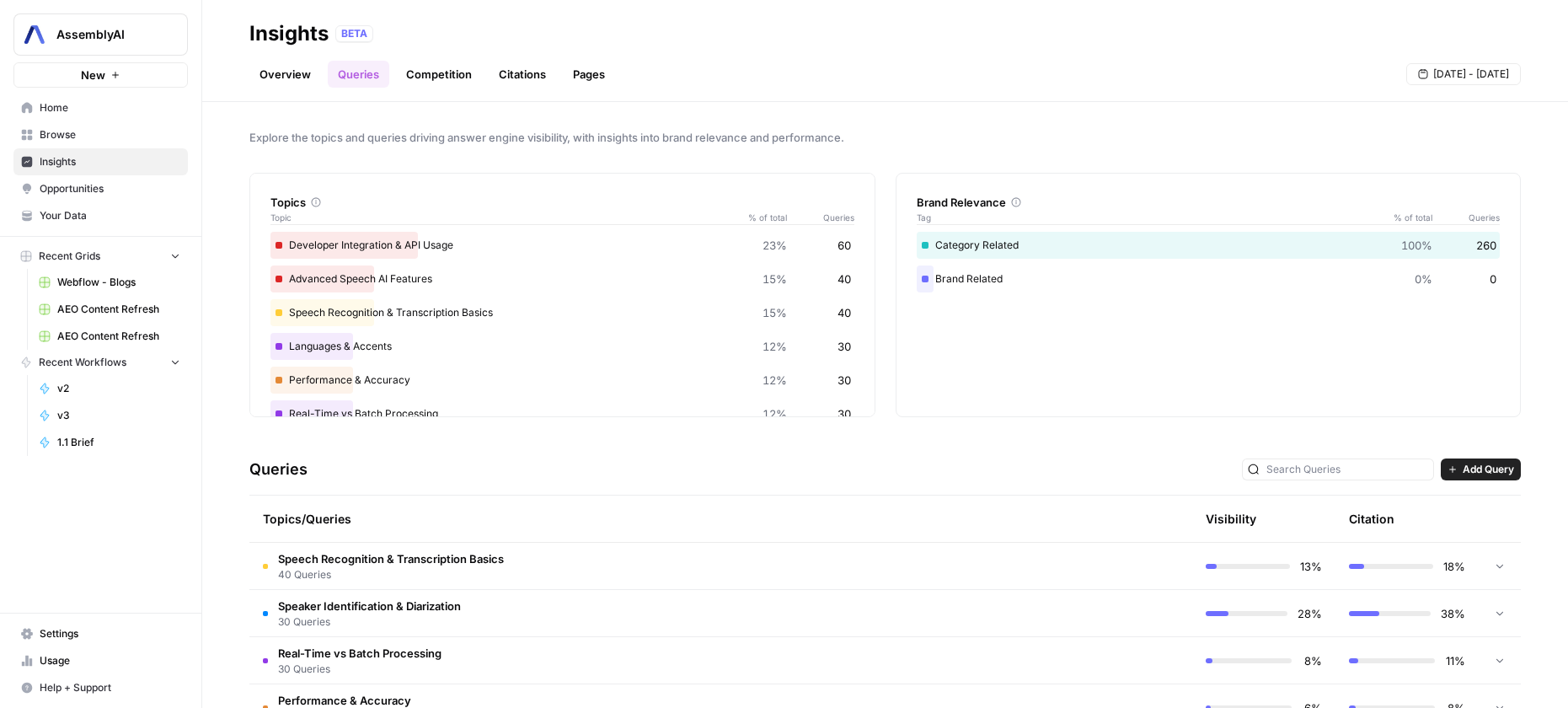
click at [449, 74] on link "Competition" at bounding box center [439, 74] width 86 height 27
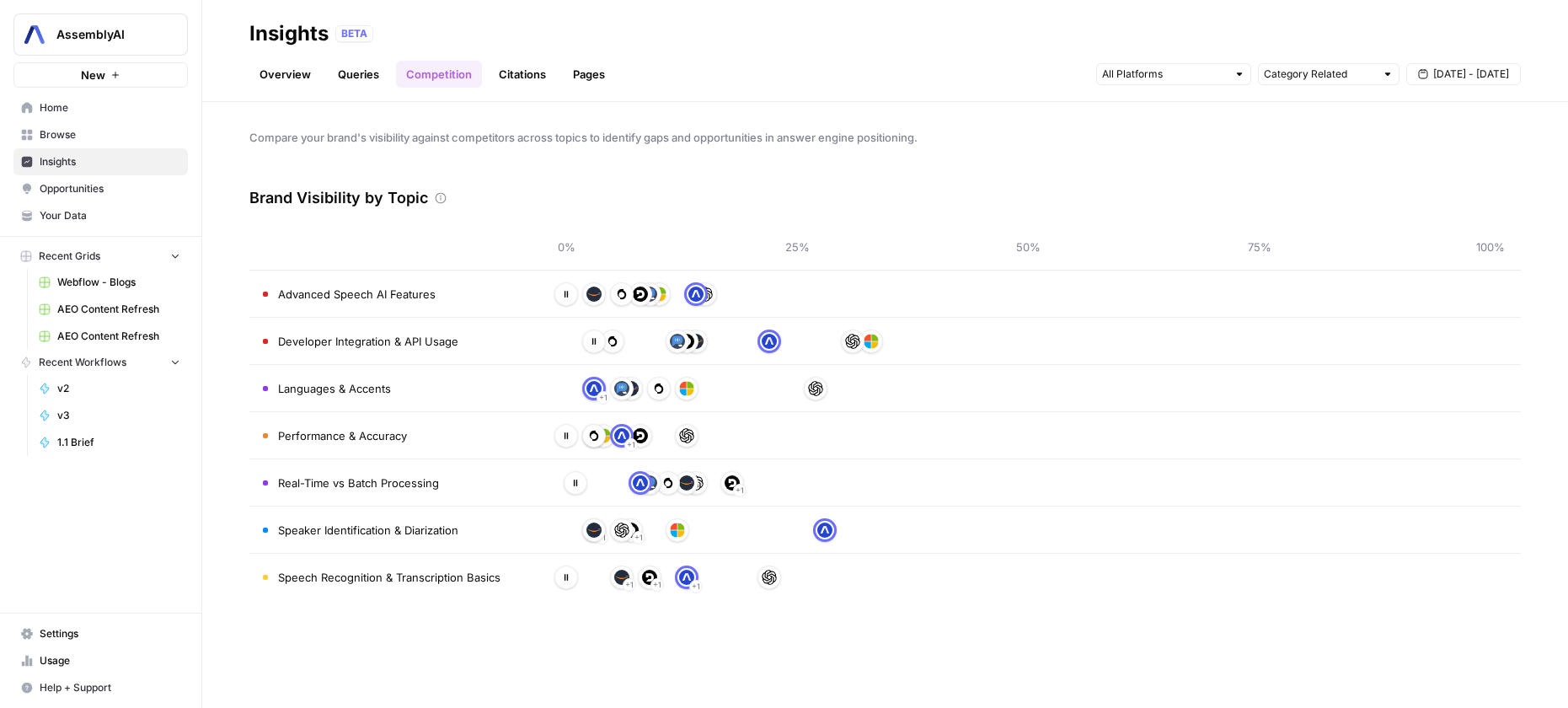
click at [276, 383] on div "Languages & Accents" at bounding box center [327, 389] width 128 height 17
click at [377, 71] on link "Queries" at bounding box center [358, 74] width 61 height 27
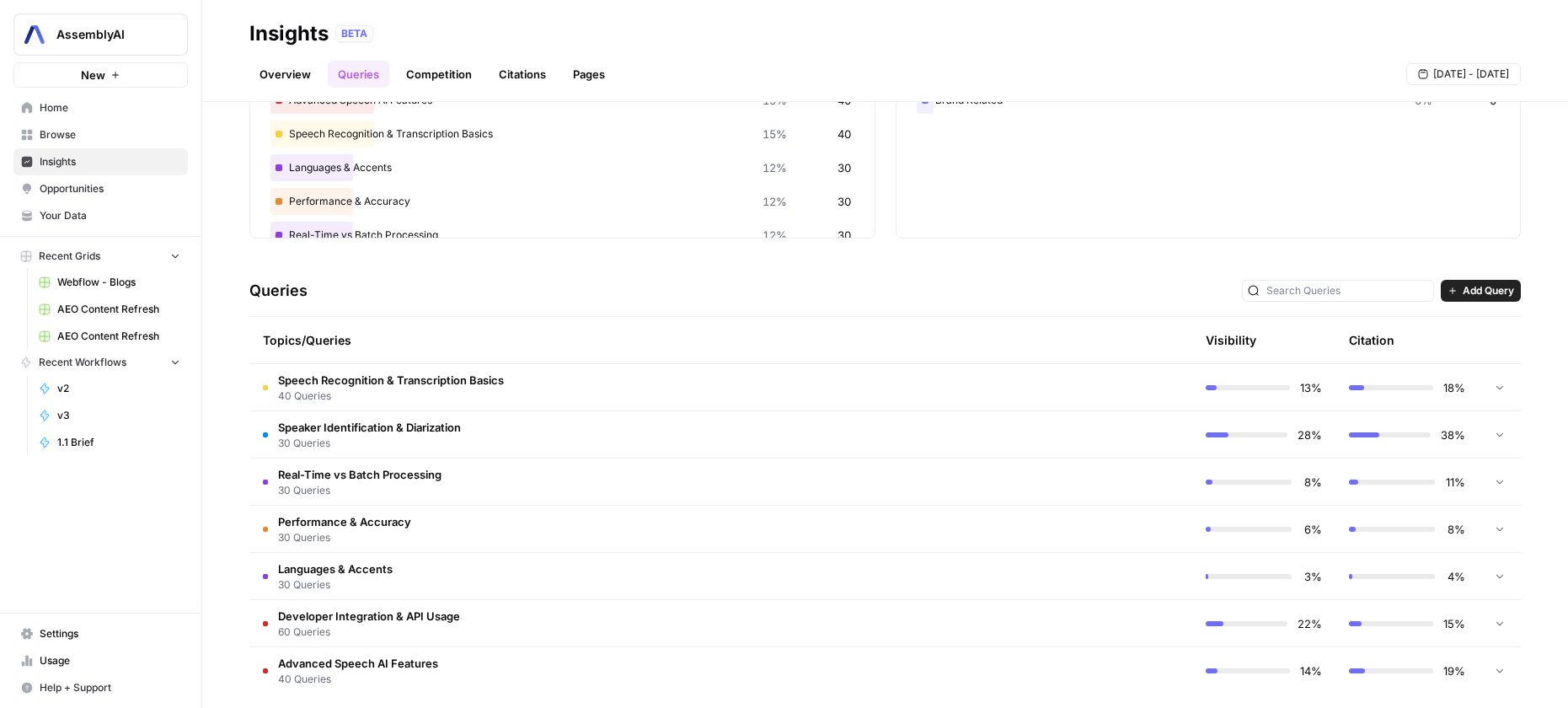
scroll to position [193, 0]
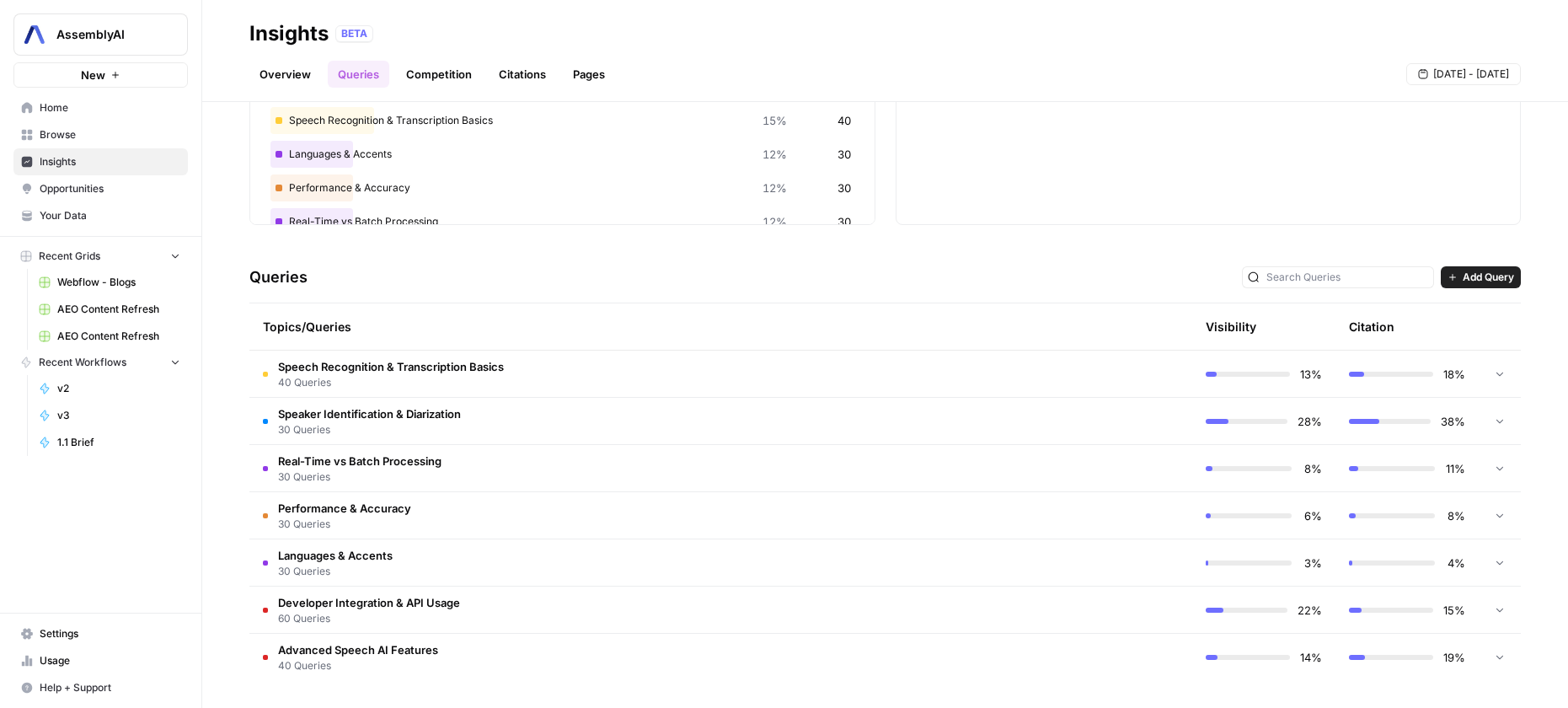
click at [364, 555] on span "Languages & Accents" at bounding box center [335, 556] width 114 height 17
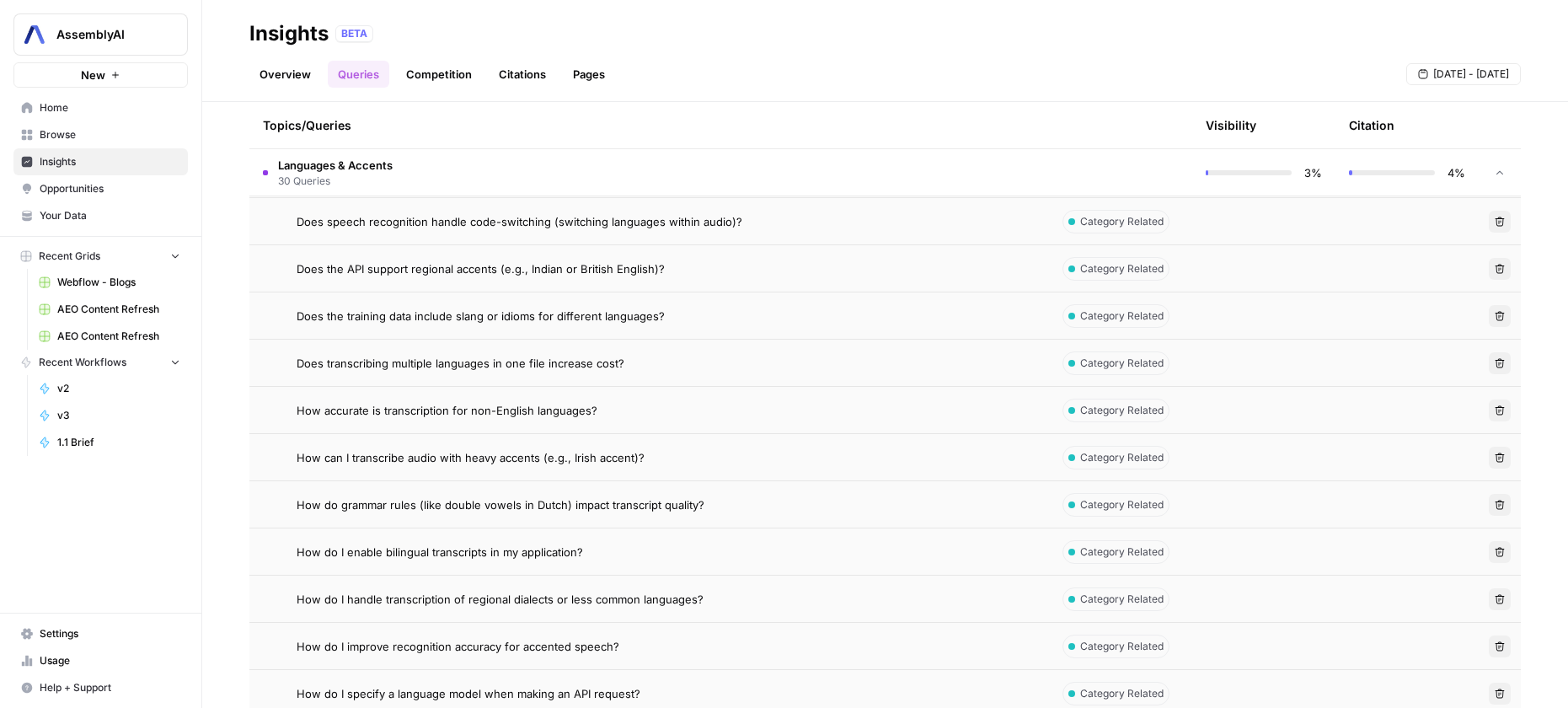
scroll to position [1004, 0]
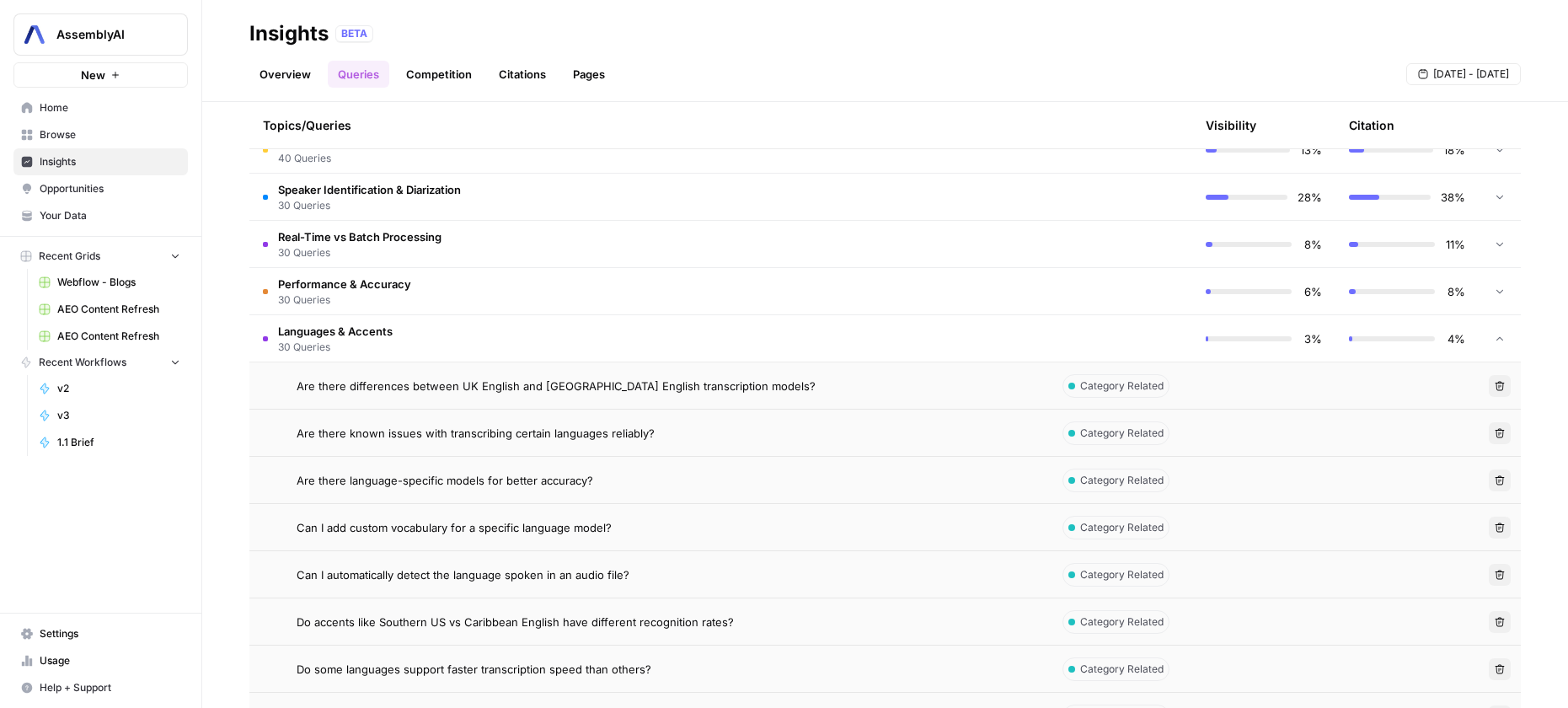
click at [398, 335] on td "Languages & Accents 30 Queries" at bounding box center [648, 338] width 799 height 46
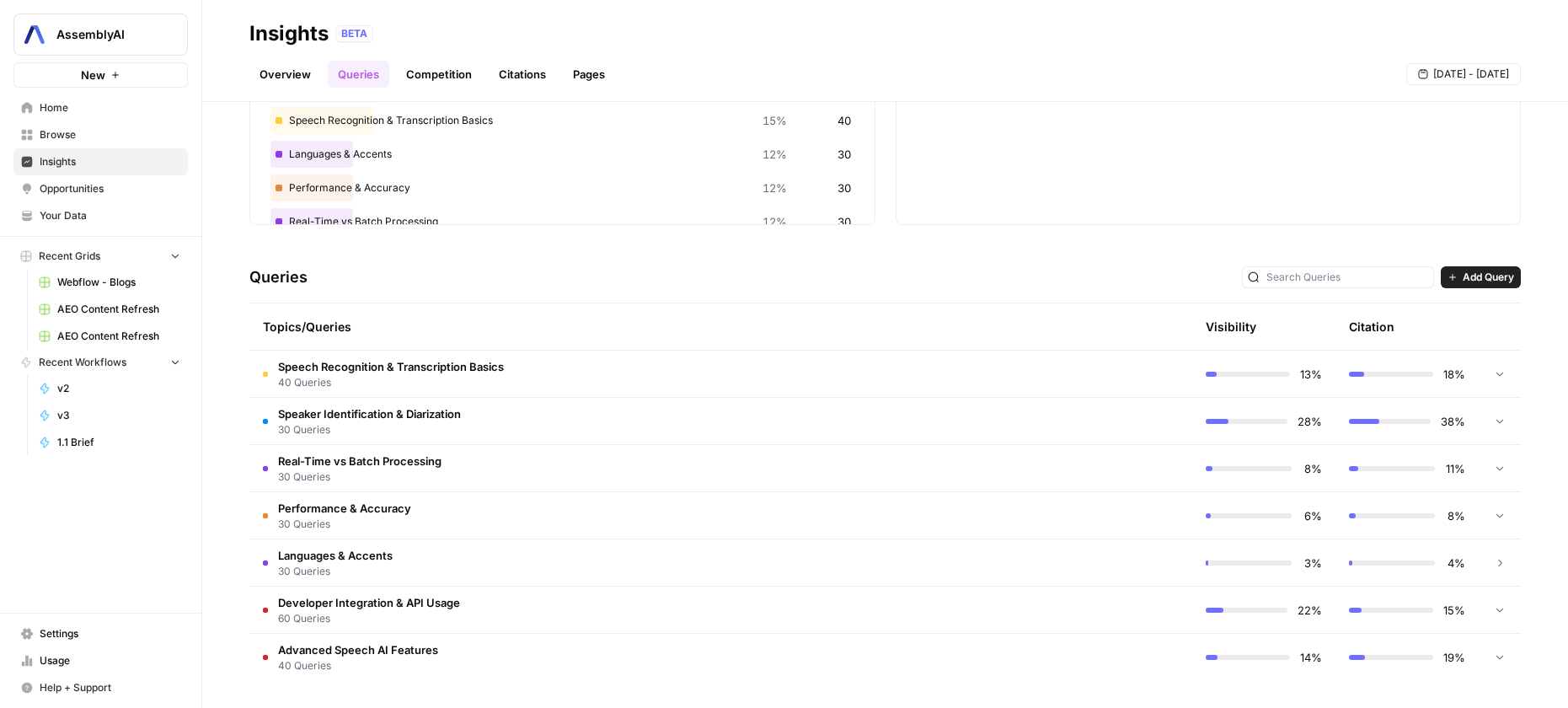
scroll to position [193, 0]
click at [585, 514] on td "Performance & Accuracy 30 Queries" at bounding box center [648, 514] width 799 height 46
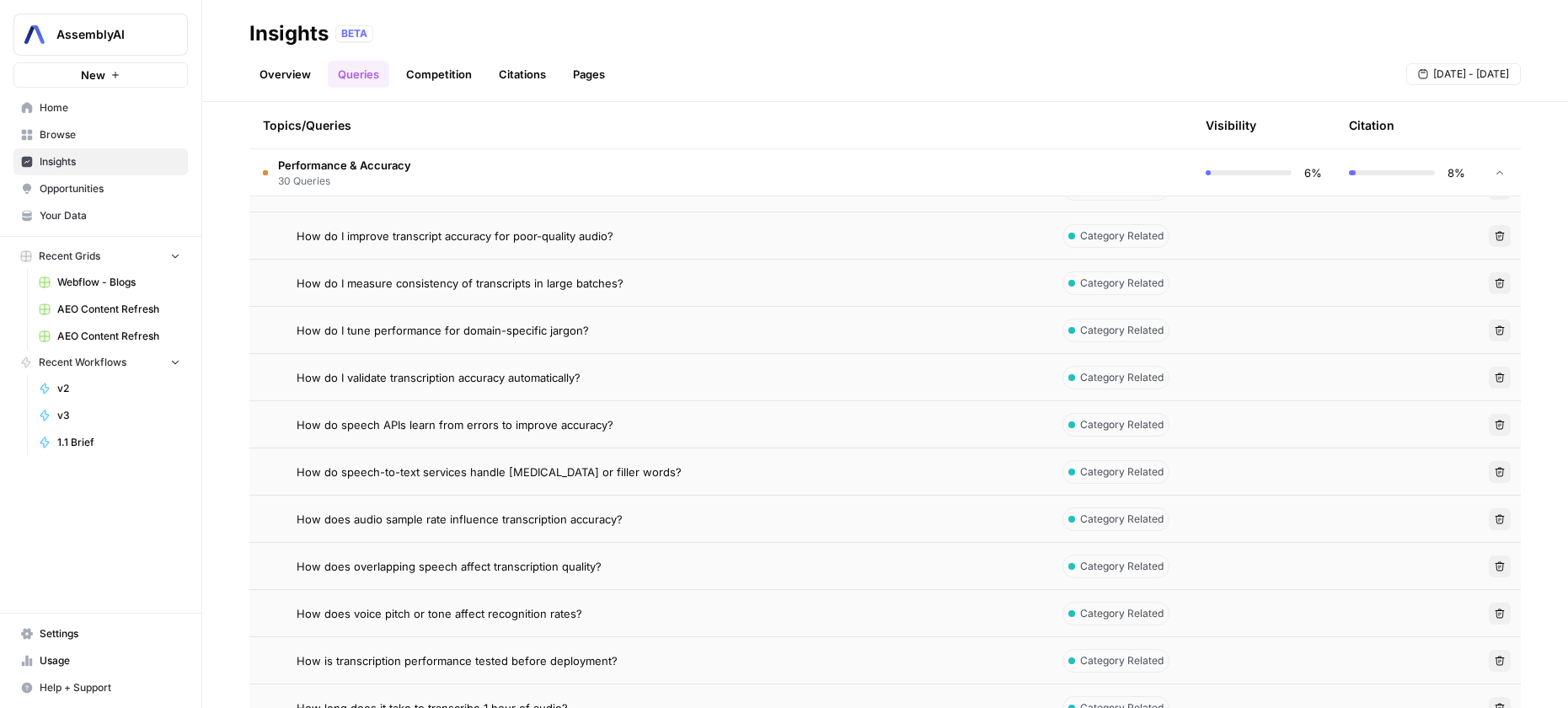
scroll to position [1096, 0]
